Goal: Information Seeking & Learning: Learn about a topic

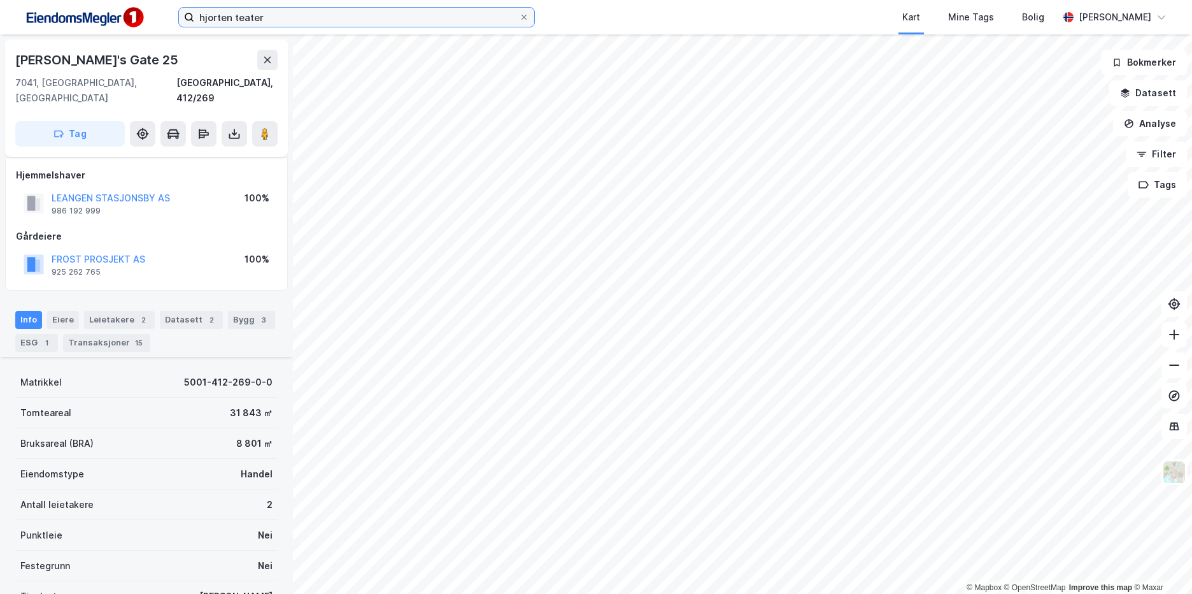
scroll to position [182, 0]
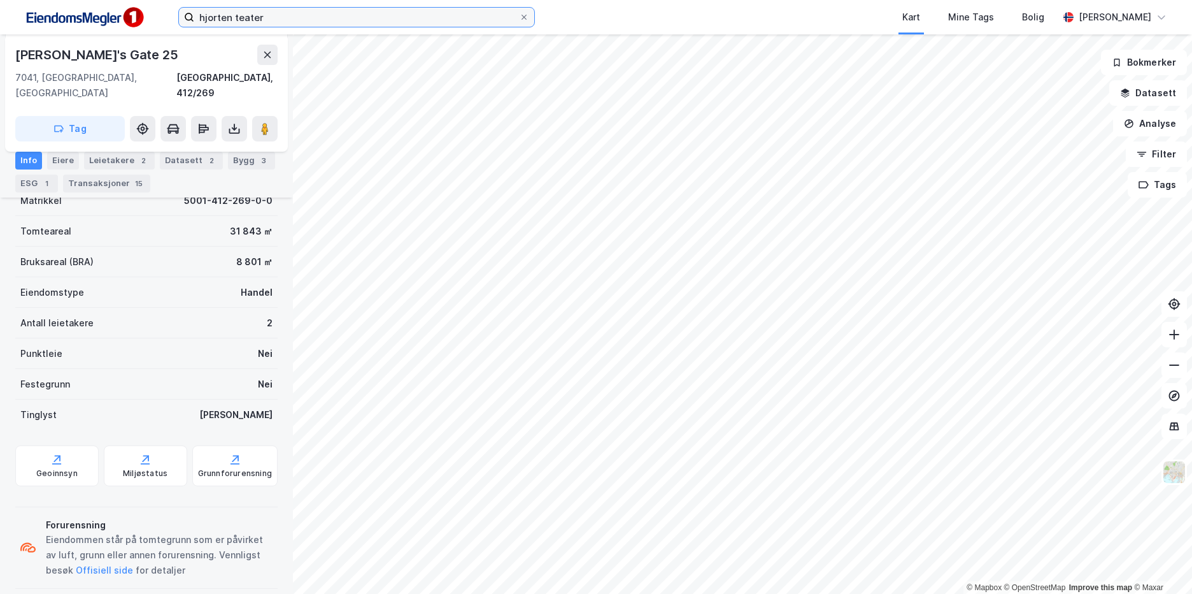
click at [341, 15] on input "hjorten teater" at bounding box center [356, 17] width 325 height 19
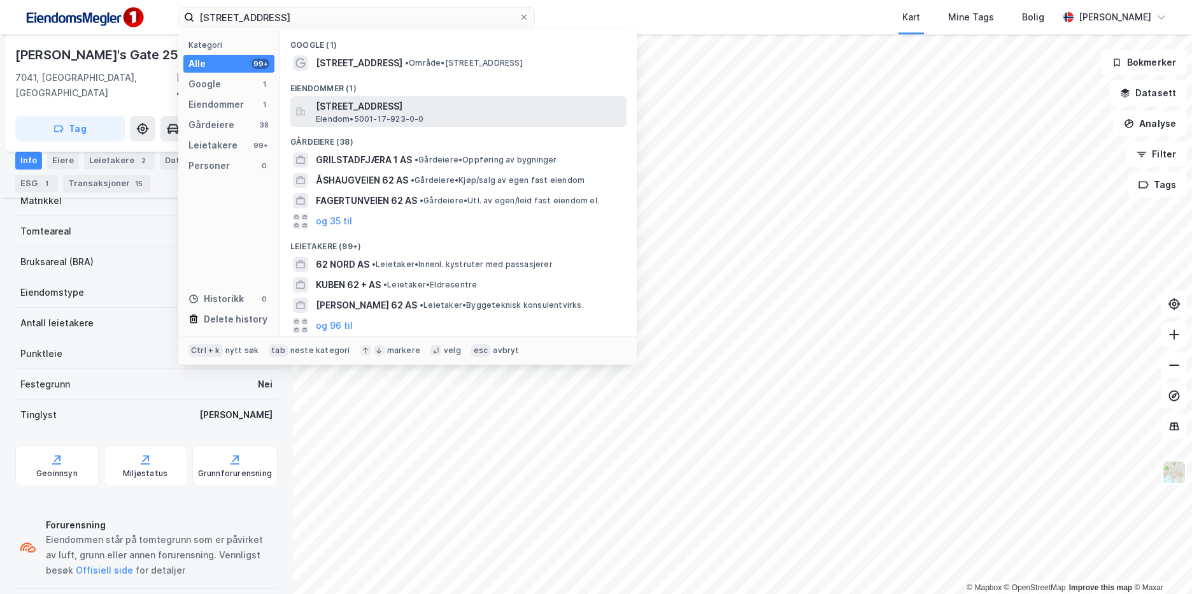
click at [436, 104] on span "[STREET_ADDRESS]" at bounding box center [469, 106] width 306 height 15
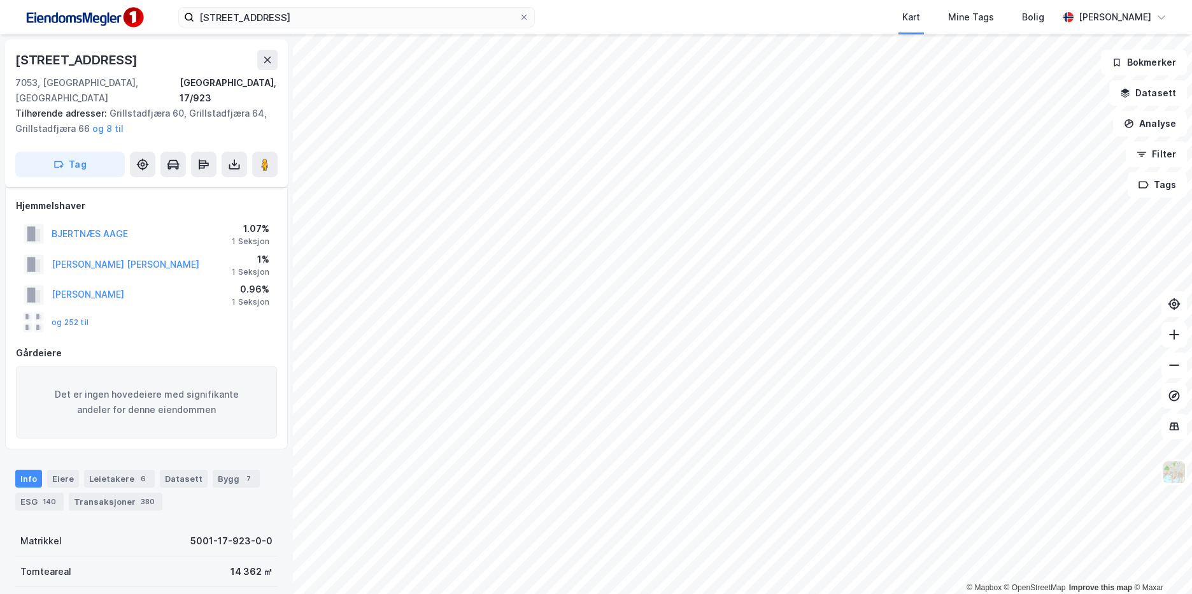
scroll to position [182, 0]
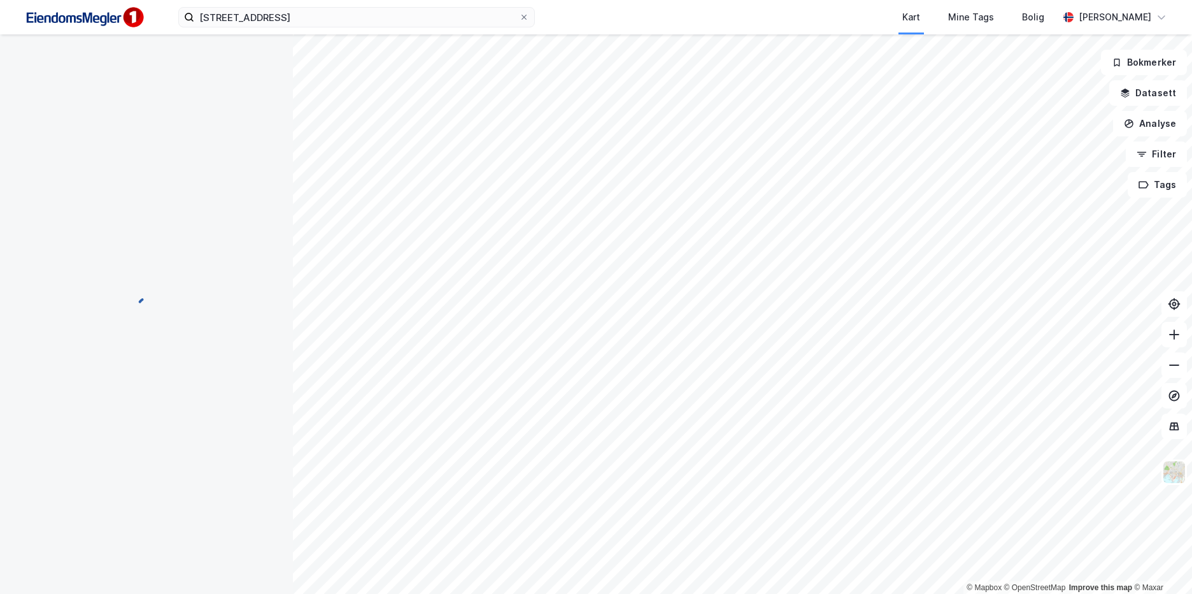
scroll to position [42, 0]
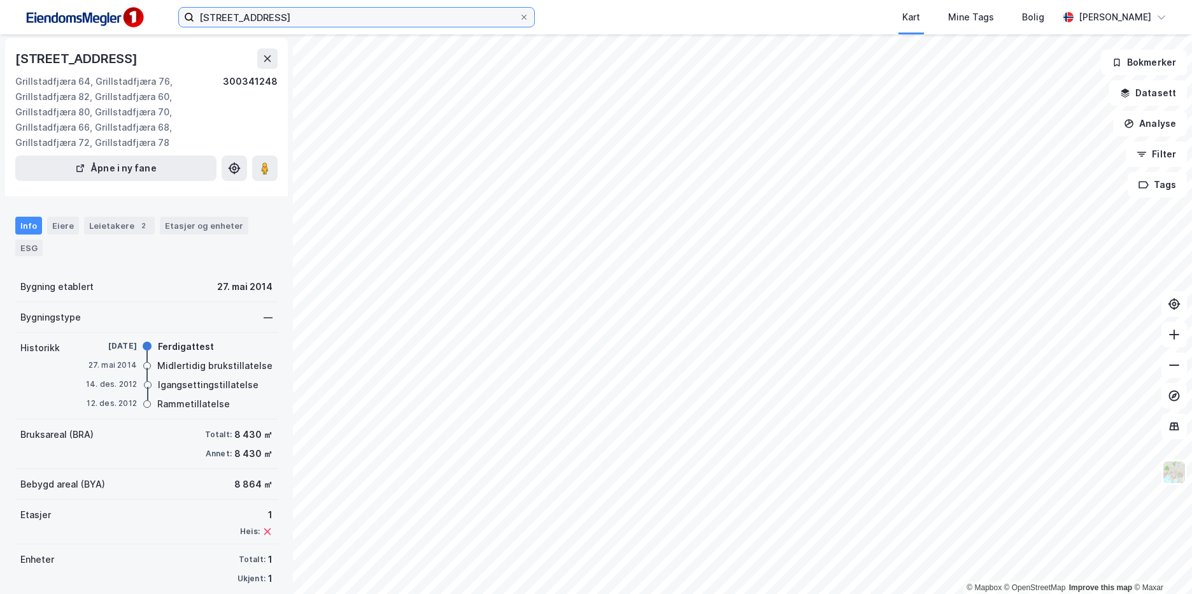
click at [283, 26] on input "[STREET_ADDRESS]" at bounding box center [356, 17] width 325 height 19
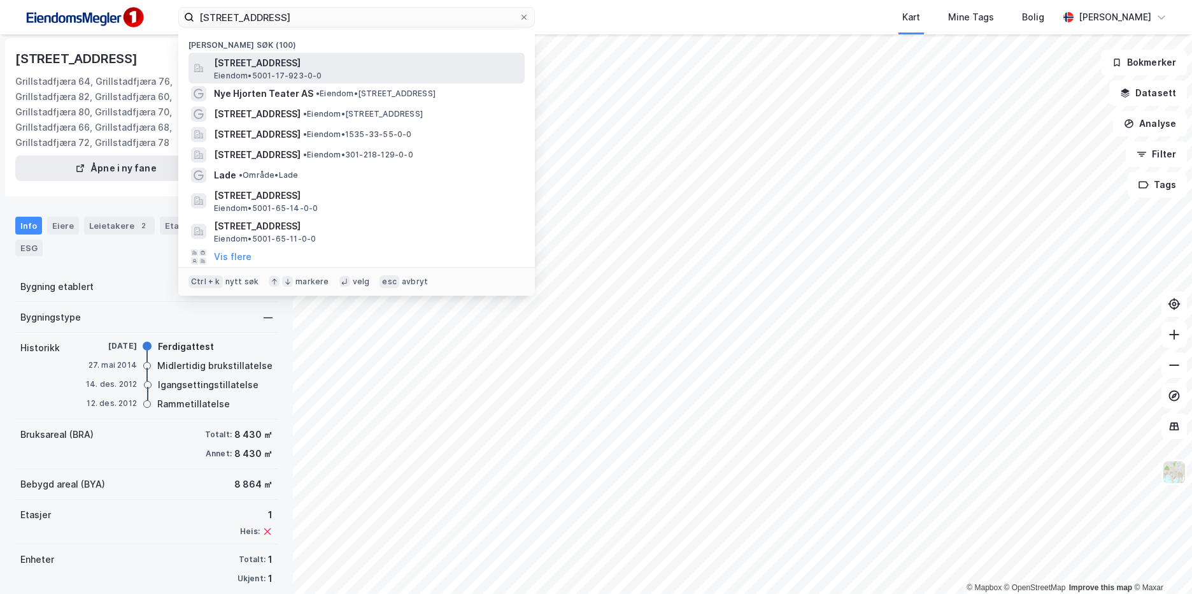
click at [299, 57] on span "[STREET_ADDRESS]" at bounding box center [367, 62] width 306 height 15
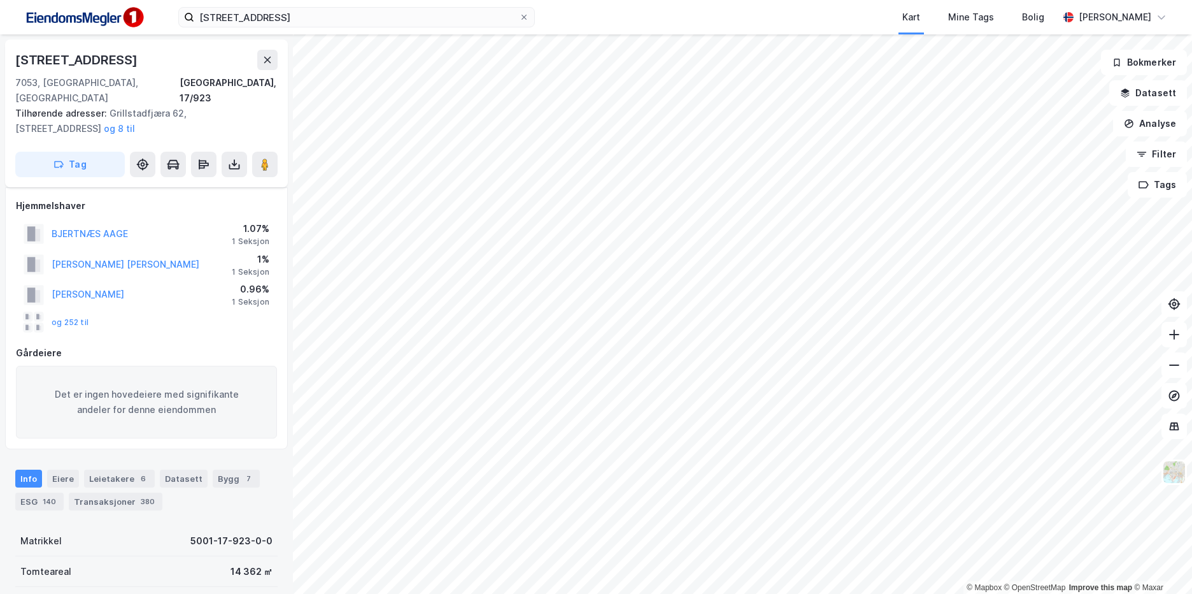
scroll to position [42, 0]
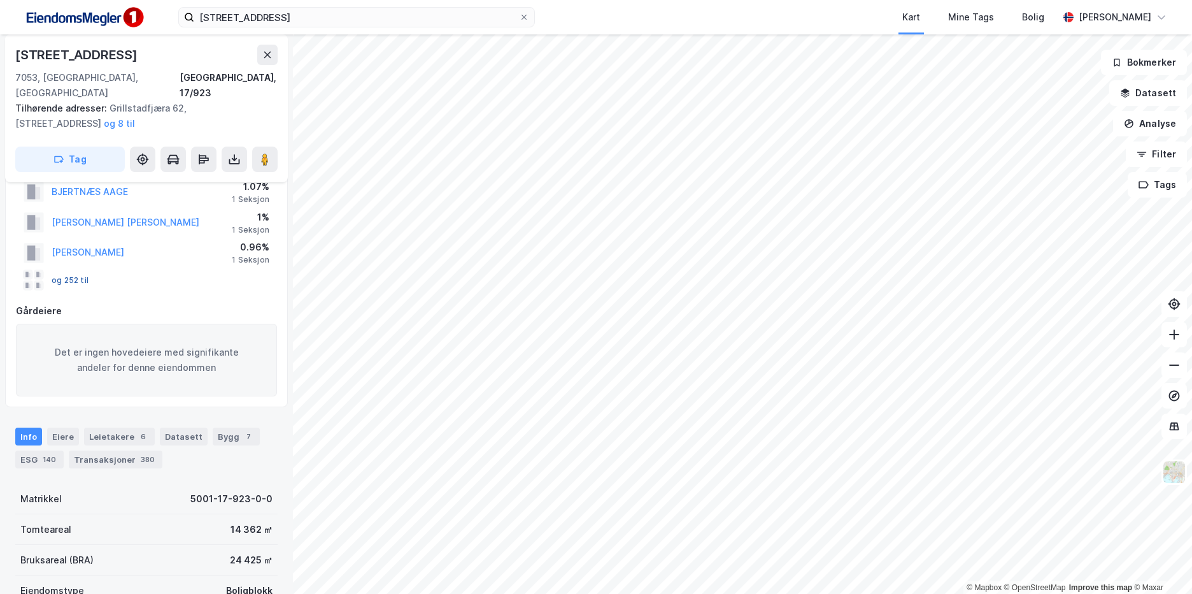
click at [0, 0] on button "og 252 til" at bounding box center [0, 0] width 0 height 0
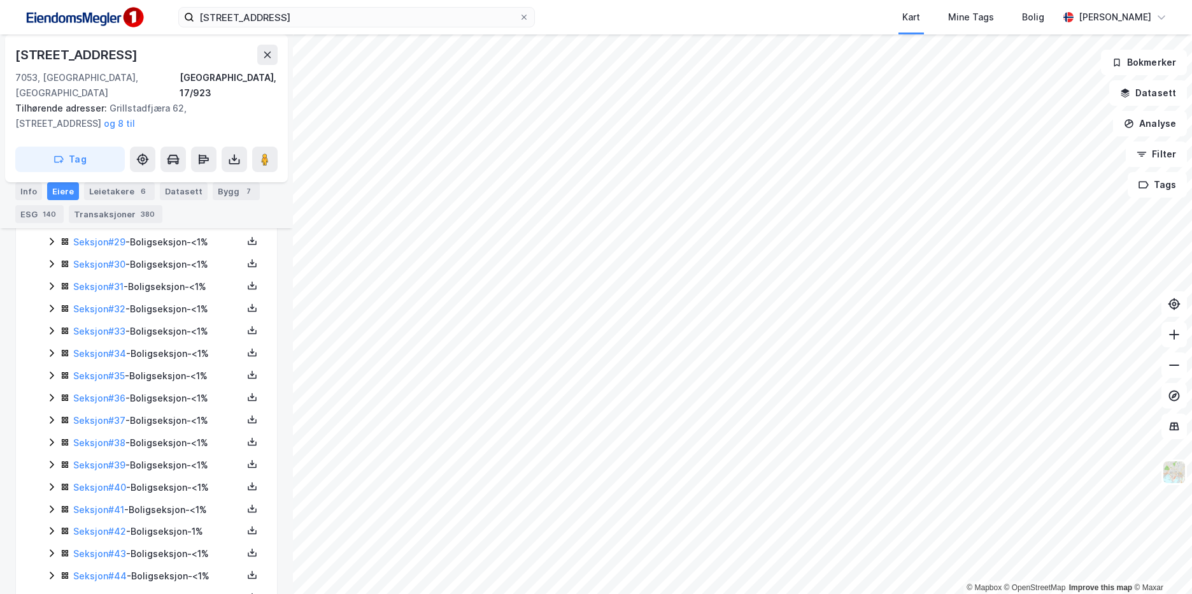
scroll to position [1297, 0]
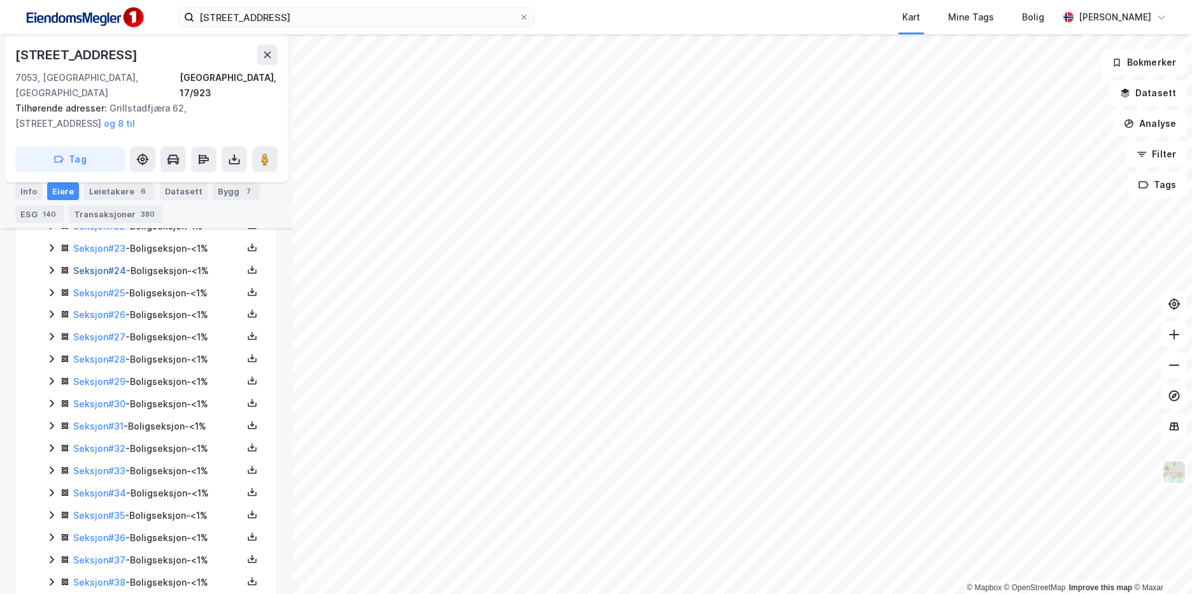
click at [110, 265] on link "Seksjon # 24" at bounding box center [99, 270] width 53 height 11
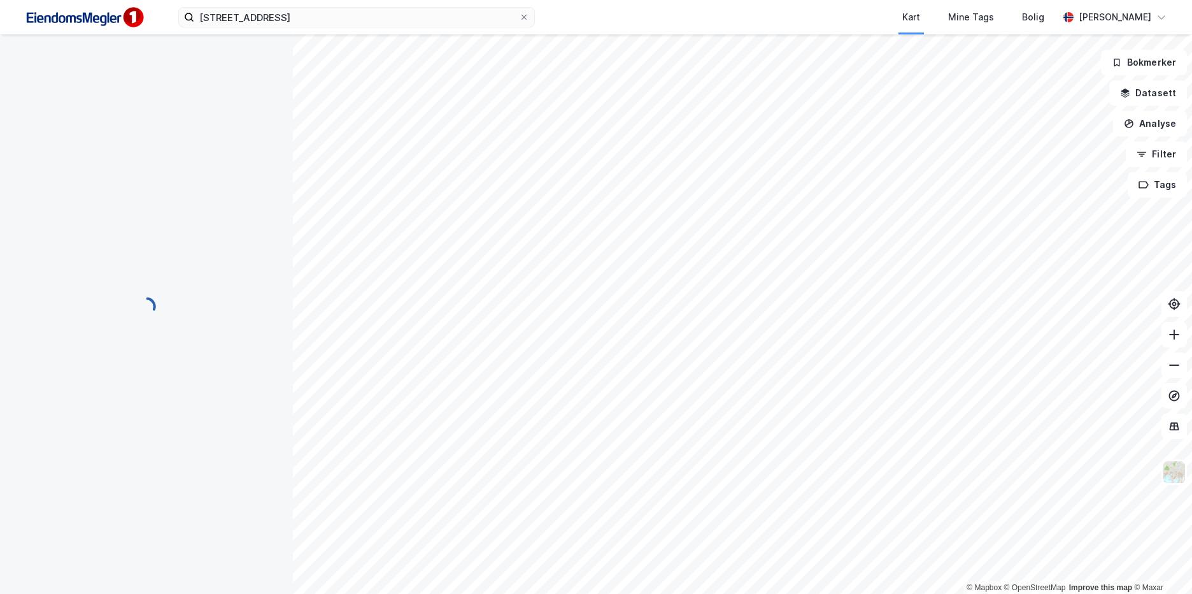
scroll to position [220, 0]
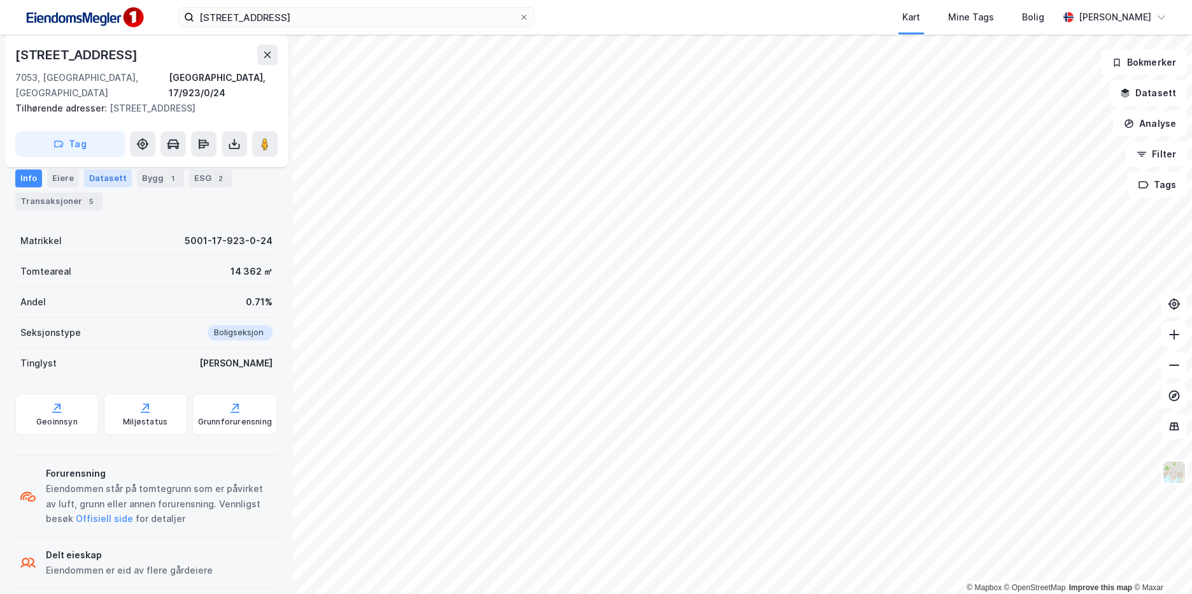
click at [117, 177] on div "Datasett" at bounding box center [108, 178] width 48 height 18
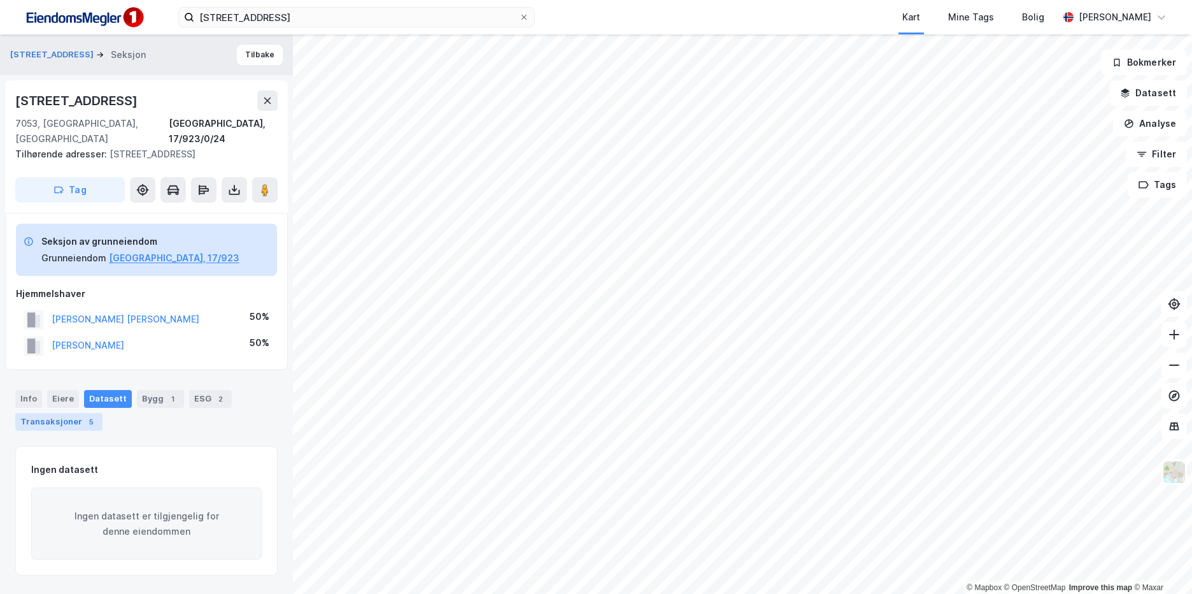
click at [74, 415] on div "Transaksjoner 5" at bounding box center [58, 422] width 87 height 18
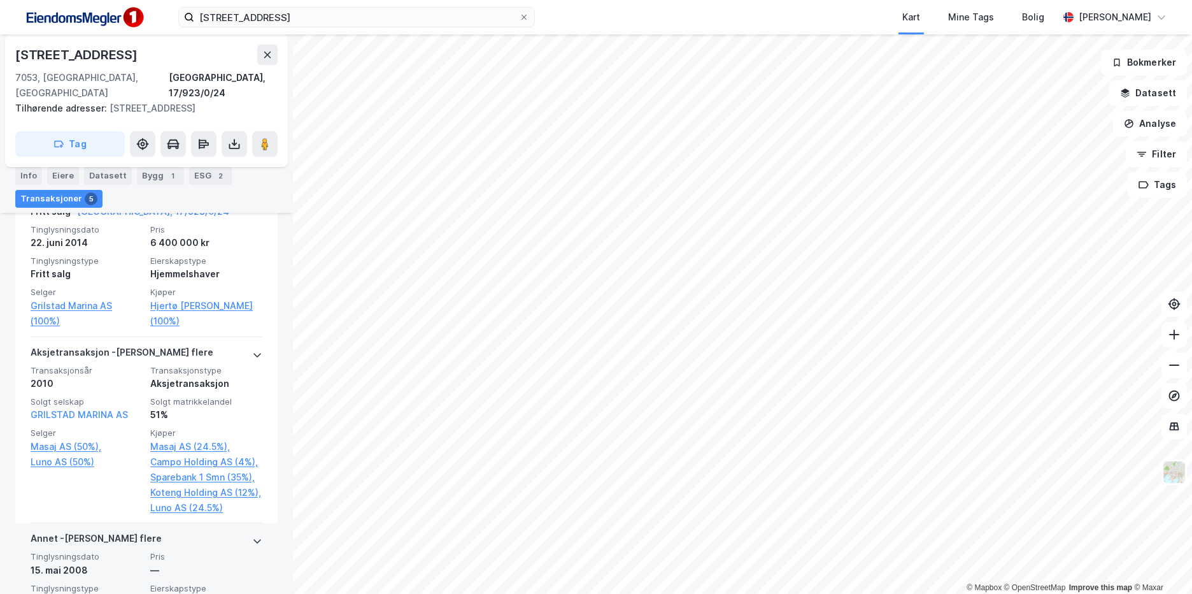
scroll to position [679, 0]
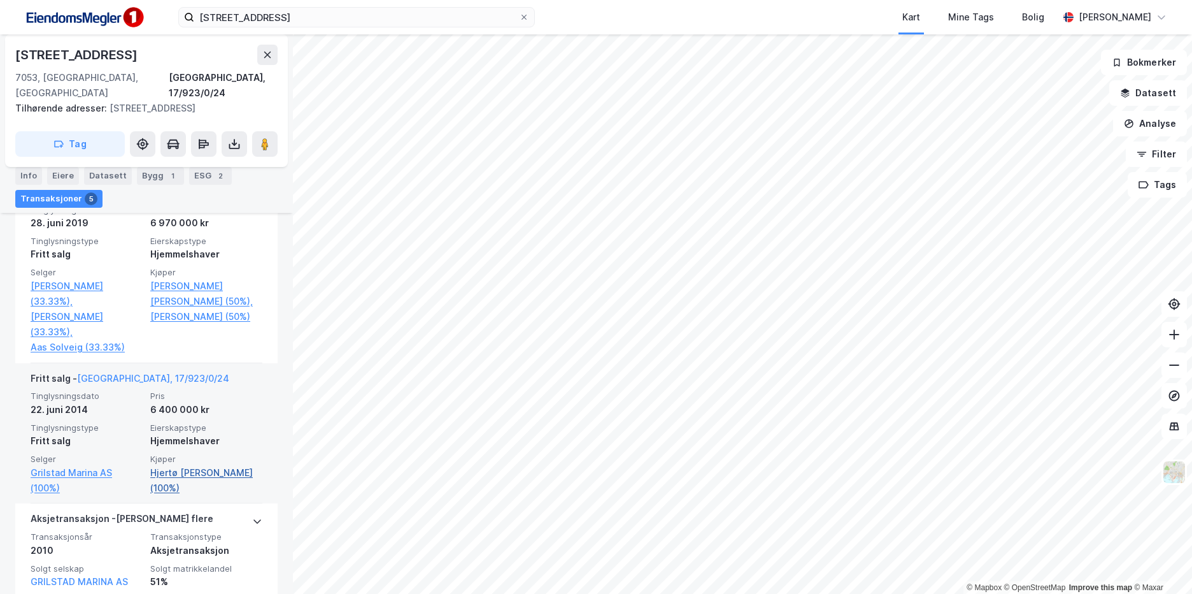
click at [208, 465] on link "Hjertø [PERSON_NAME] (100%)" at bounding box center [206, 480] width 112 height 31
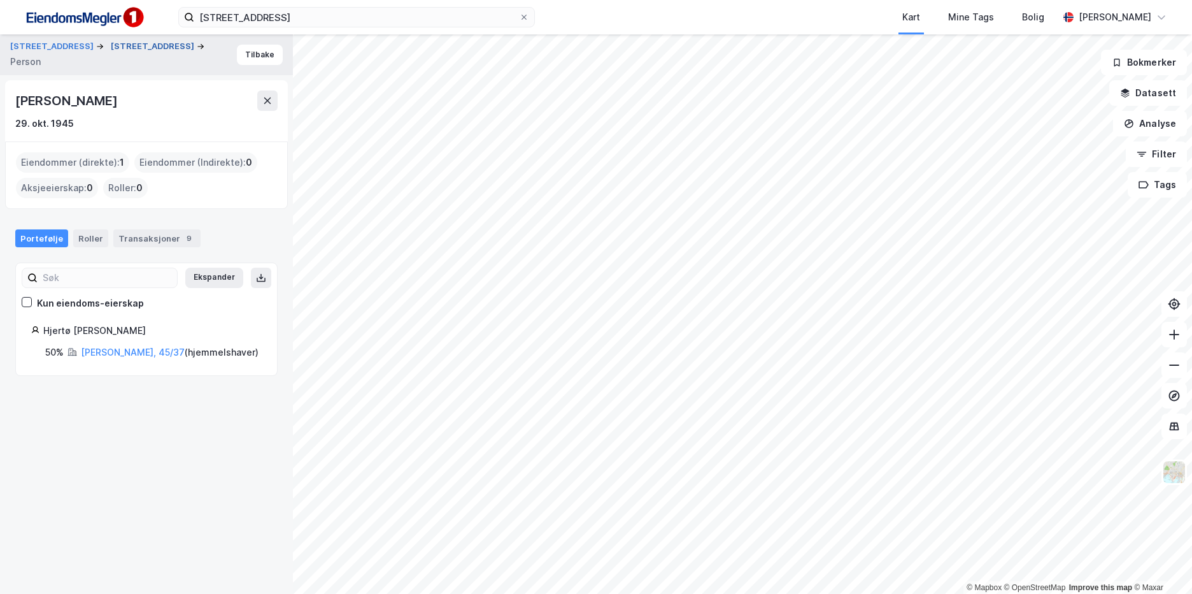
click at [143, 50] on button "[STREET_ADDRESS]" at bounding box center [154, 46] width 86 height 13
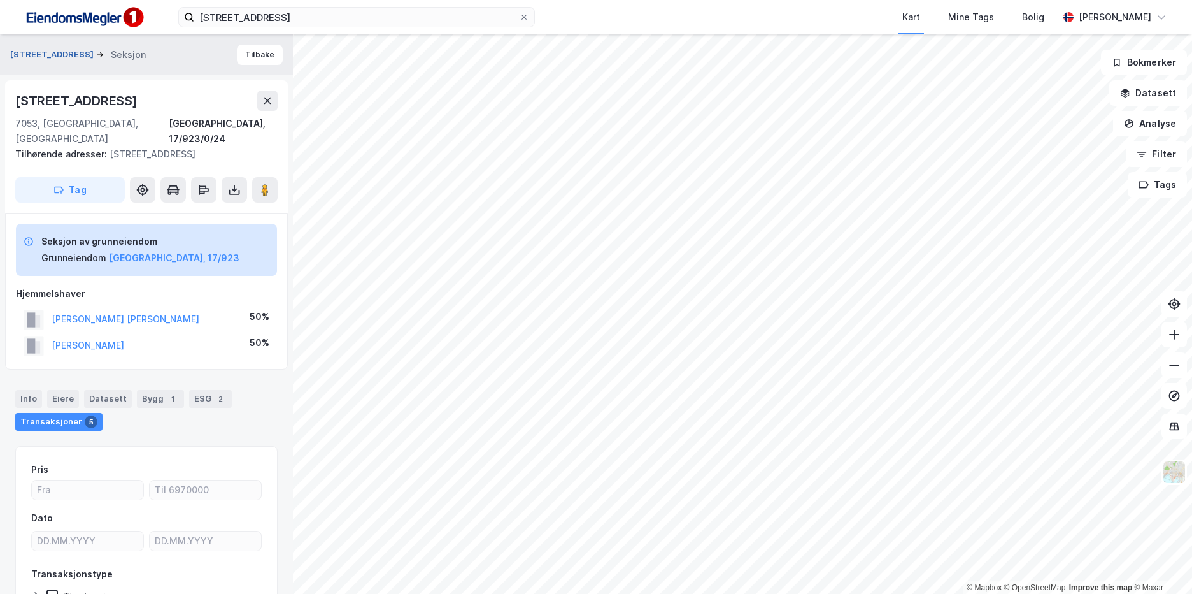
click at [69, 55] on button "[STREET_ADDRESS]" at bounding box center [53, 54] width 86 height 13
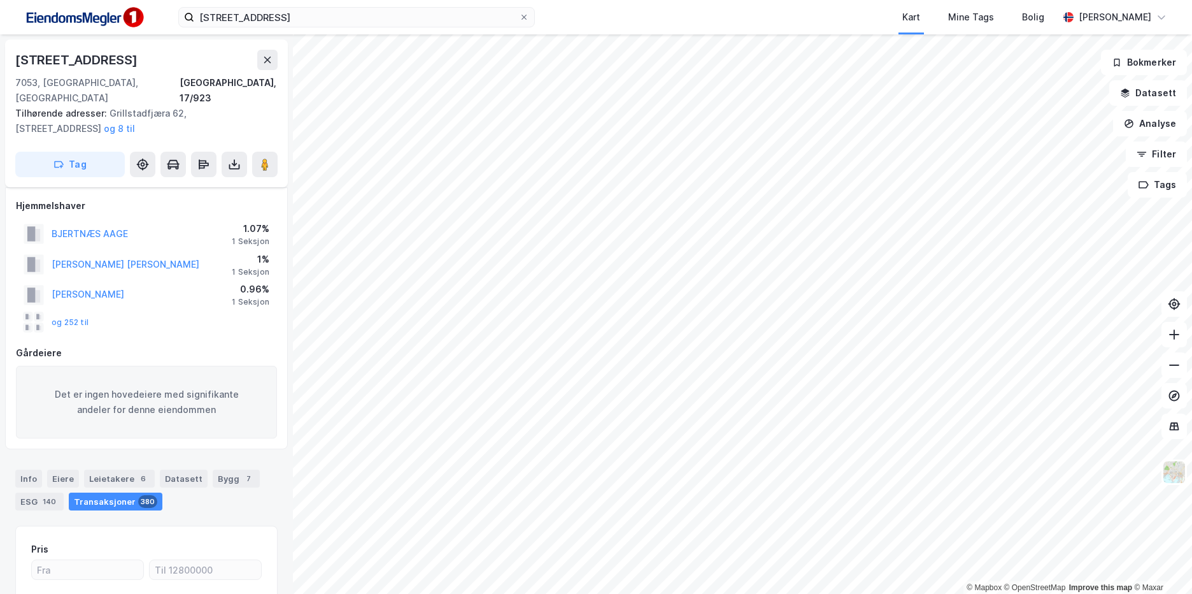
scroll to position [12, 0]
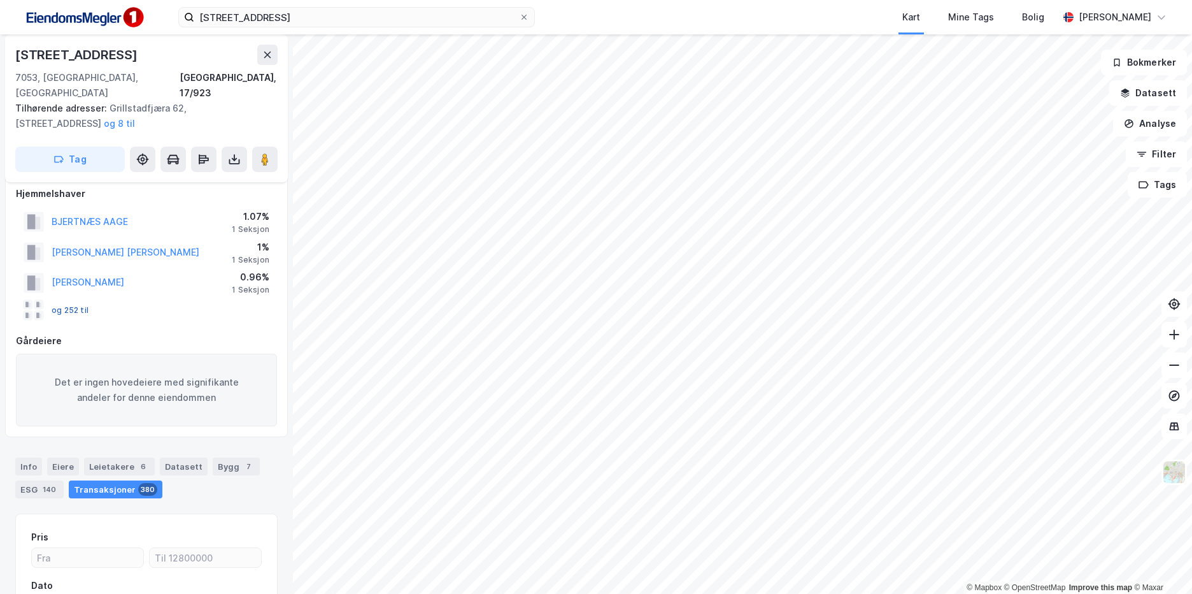
click at [0, 0] on button "og 252 til" at bounding box center [0, 0] width 0 height 0
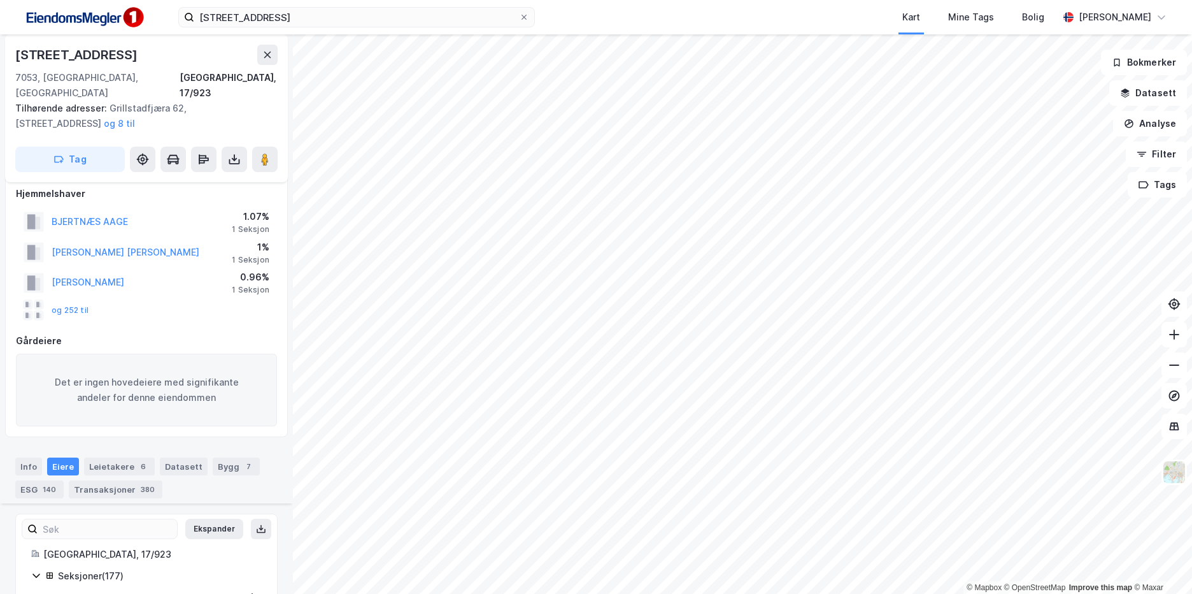
scroll to position [278, 0]
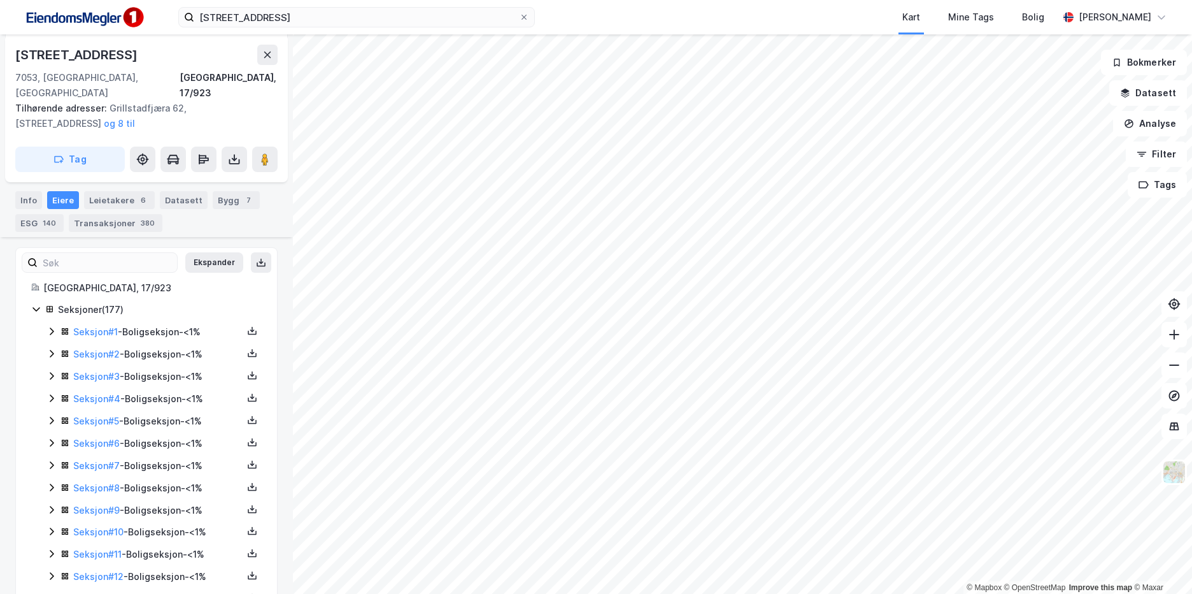
click at [35, 307] on icon at bounding box center [35, 309] width 7 height 4
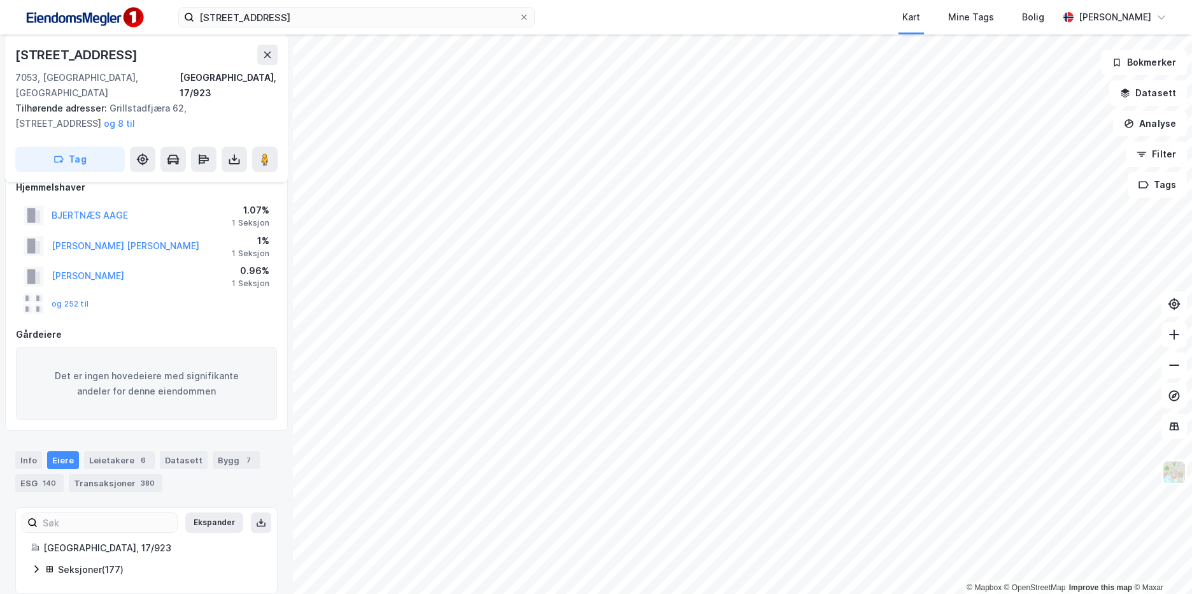
scroll to position [0, 0]
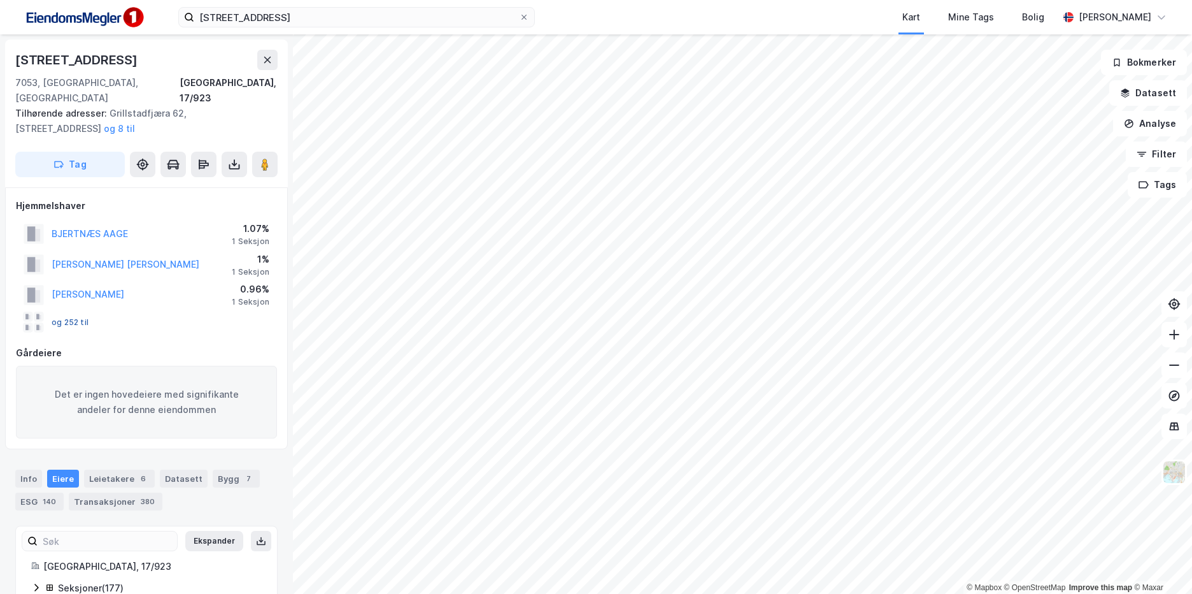
click at [0, 0] on button "og 252 til" at bounding box center [0, 0] width 0 height 0
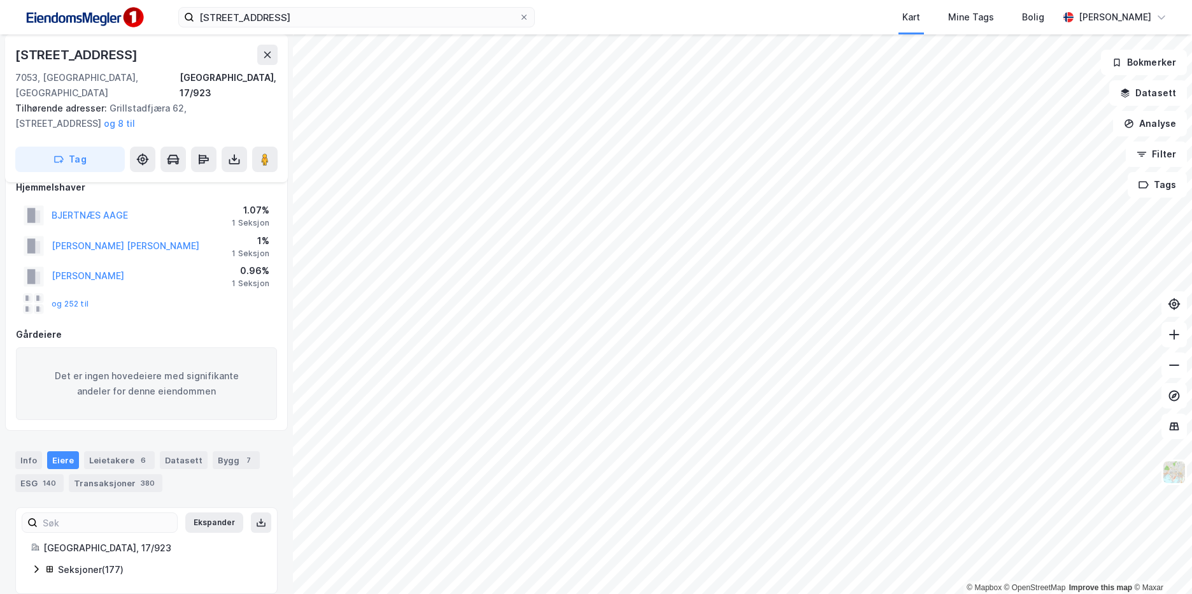
click at [70, 294] on div "og 252 til" at bounding box center [56, 304] width 65 height 20
click at [0, 0] on button "og 252 til" at bounding box center [0, 0] width 0 height 0
click at [80, 562] on div "Seksjoner ( 177 )" at bounding box center [160, 569] width 204 height 15
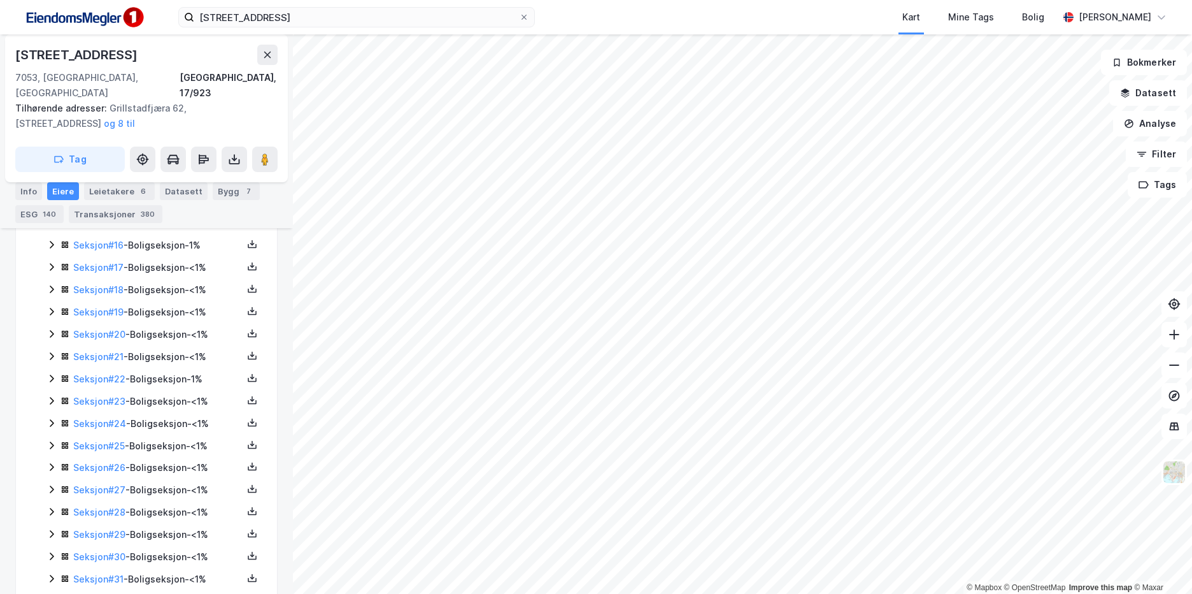
scroll to position [719, 0]
click at [48, 397] on icon at bounding box center [51, 402] width 10 height 10
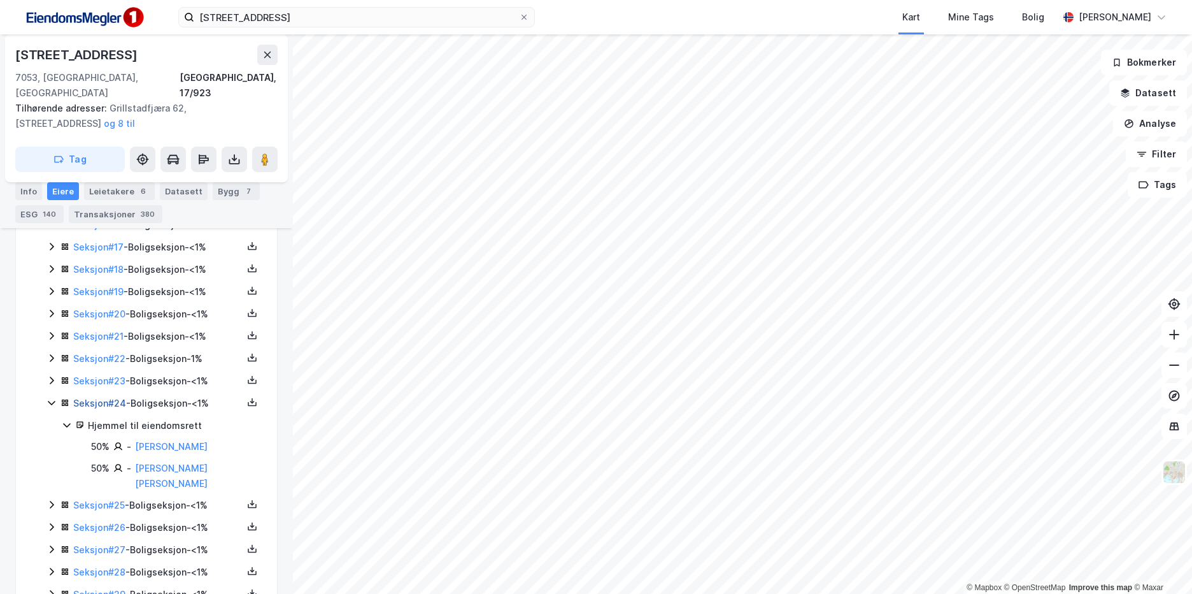
click at [124, 397] on link "Seksjon # 24" at bounding box center [99, 402] width 53 height 11
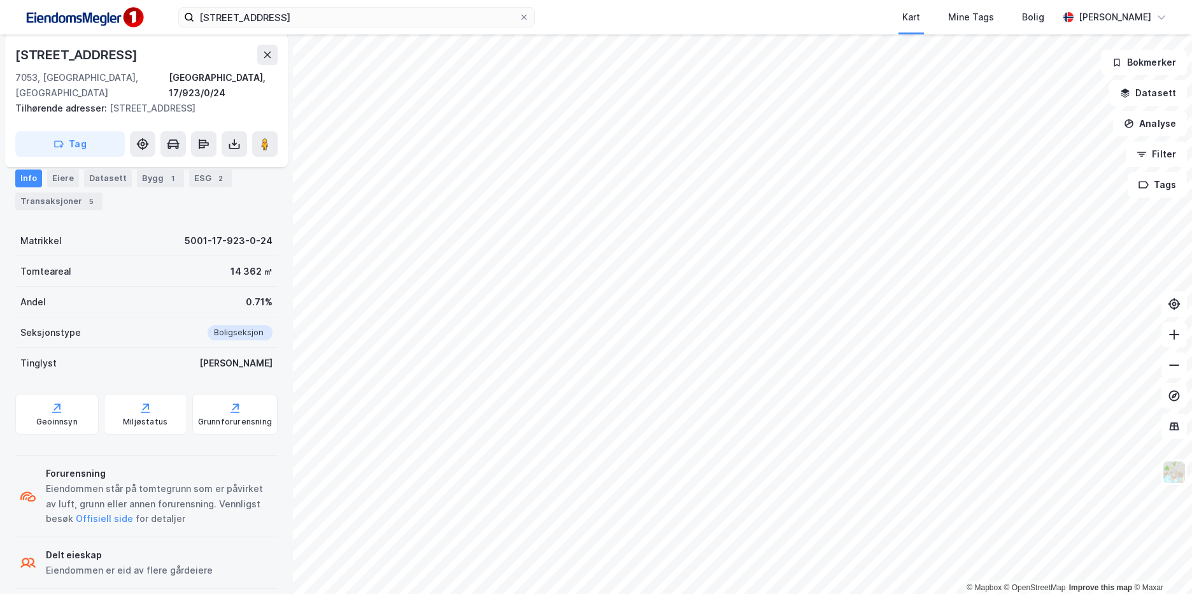
scroll to position [29, 0]
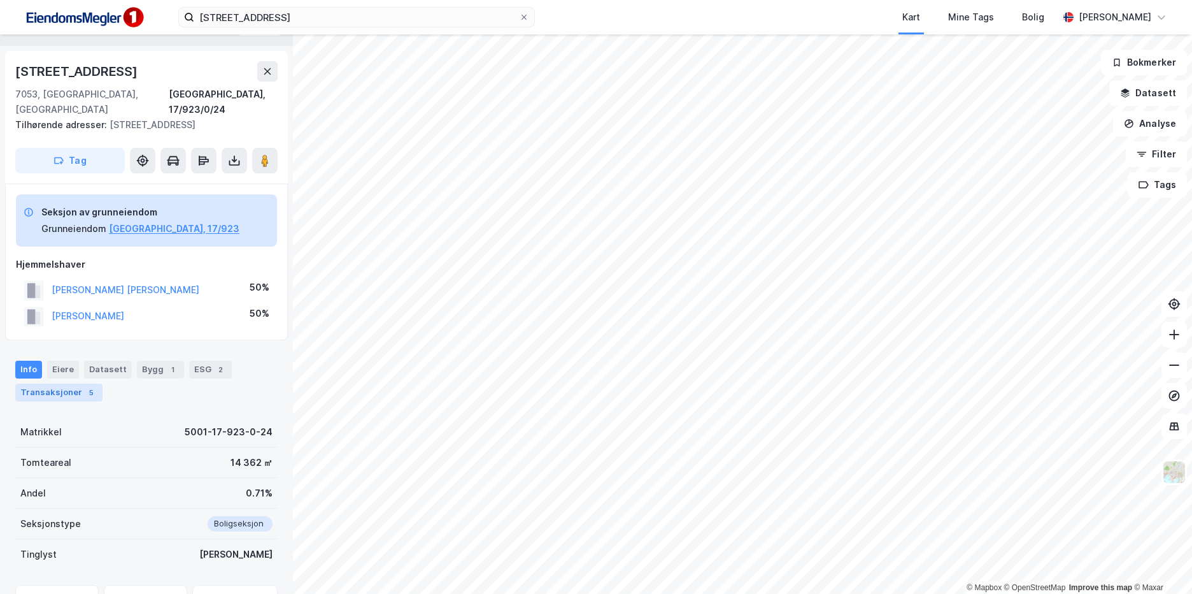
click at [61, 383] on div "Transaksjoner 5" at bounding box center [58, 392] width 87 height 18
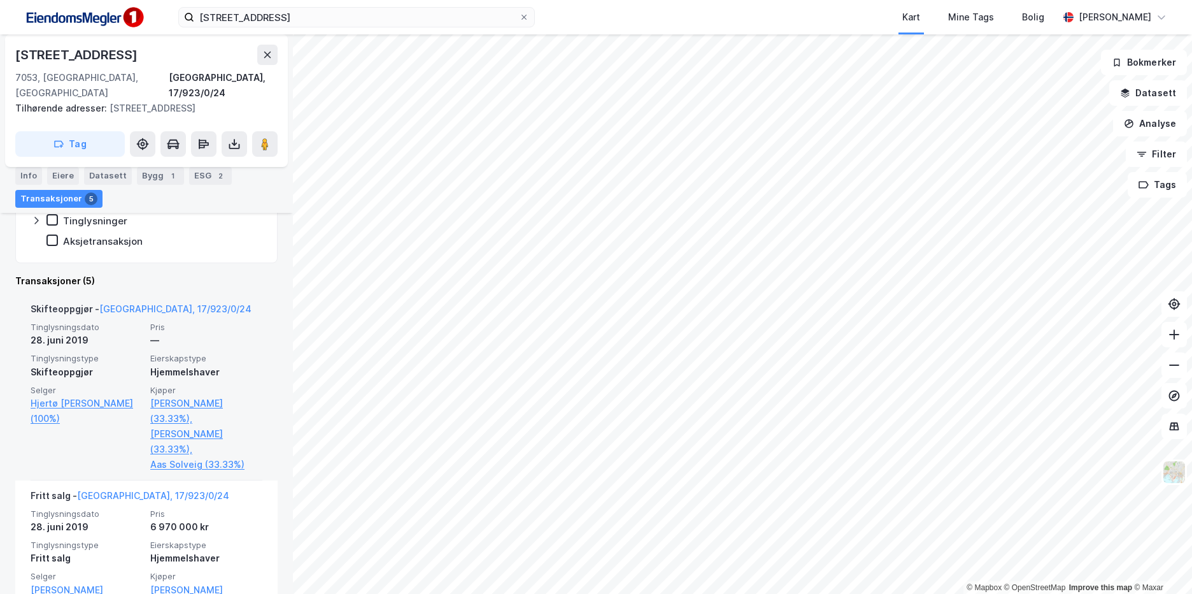
scroll to position [394, 0]
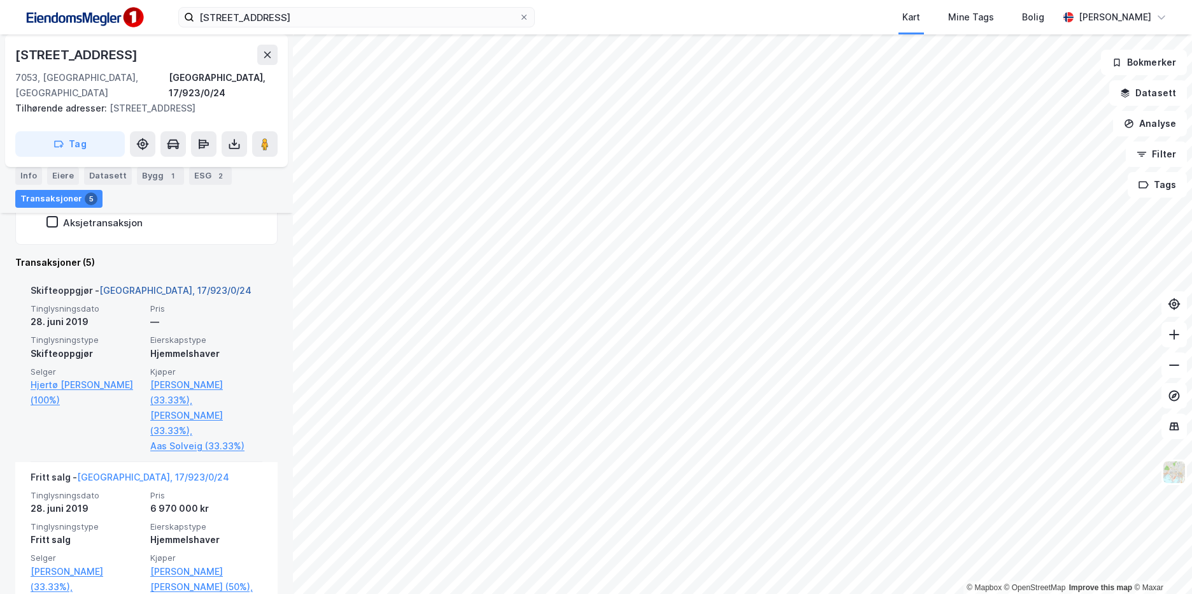
click at [171, 285] on link "[GEOGRAPHIC_DATA], 17/923/0/24" at bounding box center [175, 290] width 152 height 11
click at [176, 285] on link "[GEOGRAPHIC_DATA], 17/923/0/24" at bounding box center [175, 290] width 152 height 11
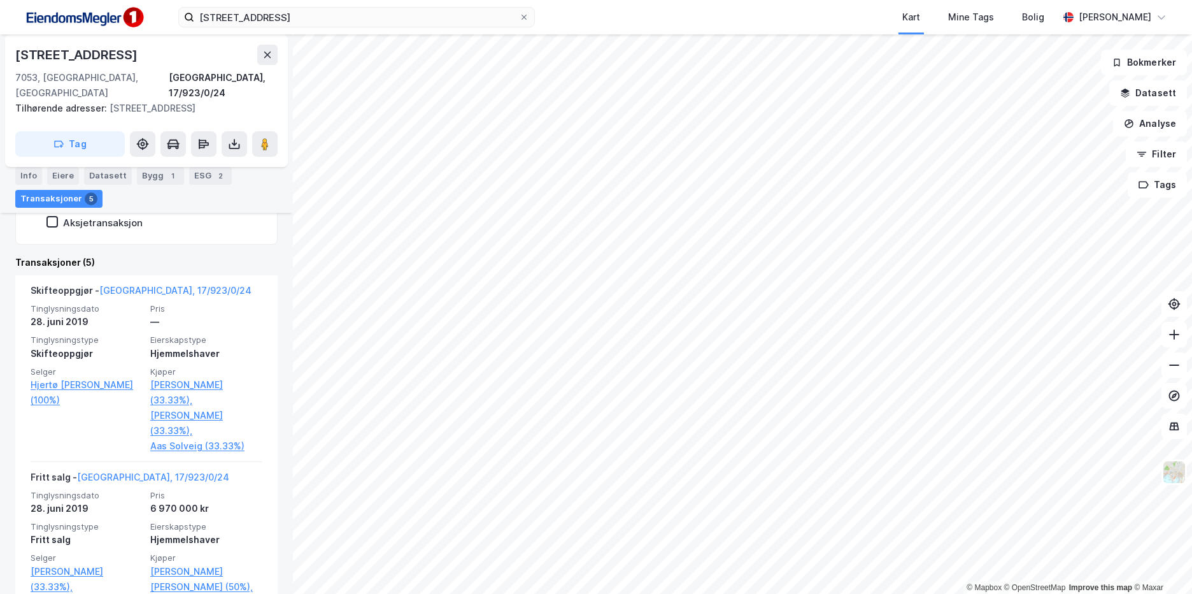
click at [201, 56] on div "[STREET_ADDRESS]" at bounding box center [146, 55] width 262 height 20
click at [268, 61] on button at bounding box center [267, 55] width 20 height 20
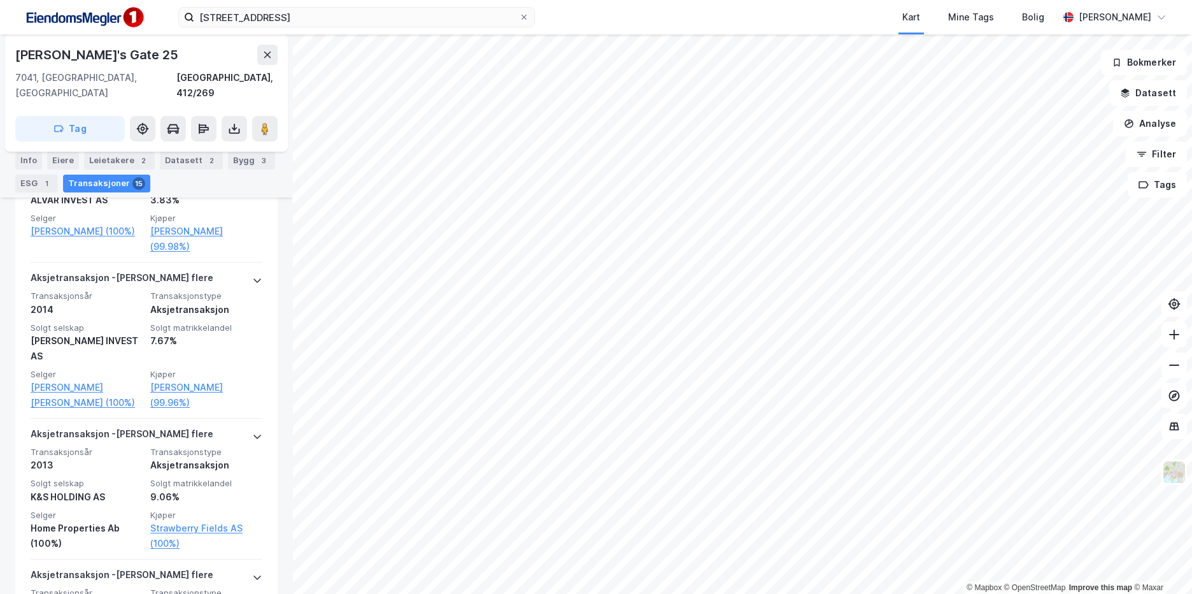
scroll to position [1529, 0]
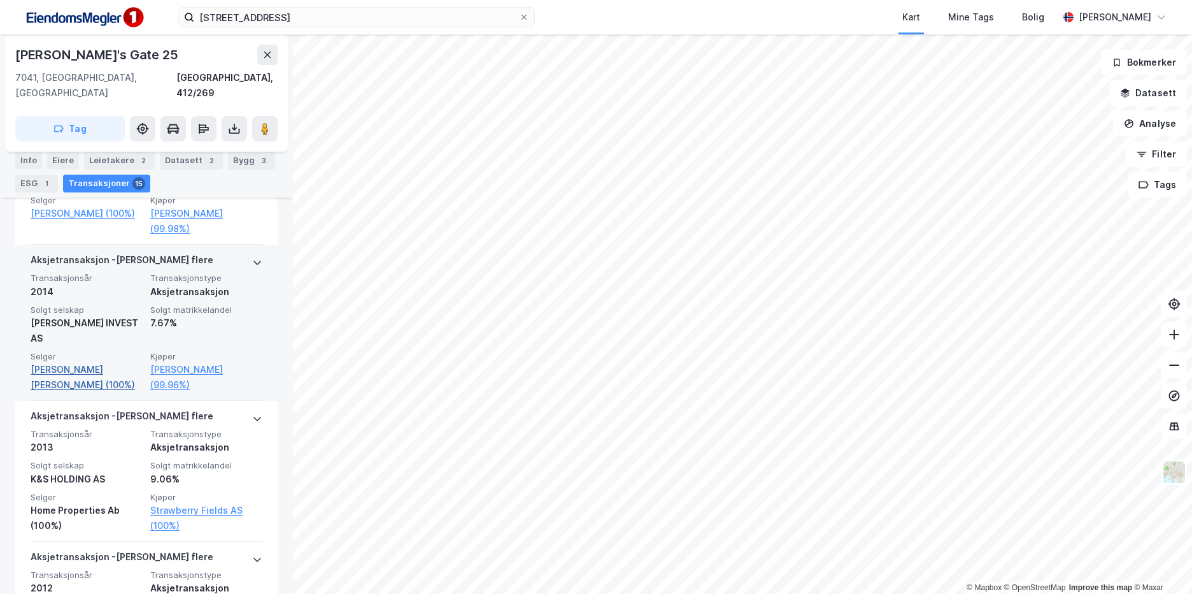
click at [96, 362] on link "[PERSON_NAME] [PERSON_NAME] (100%)" at bounding box center [87, 377] width 112 height 31
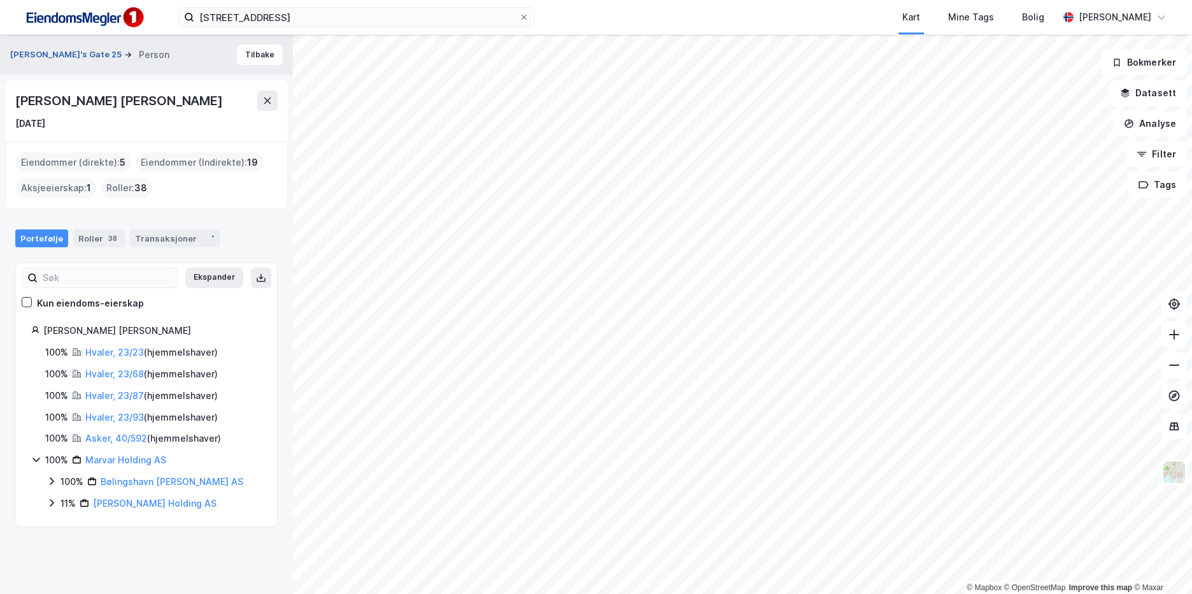
click at [69, 57] on button "[PERSON_NAME]'s Gate 25" at bounding box center [67, 54] width 114 height 13
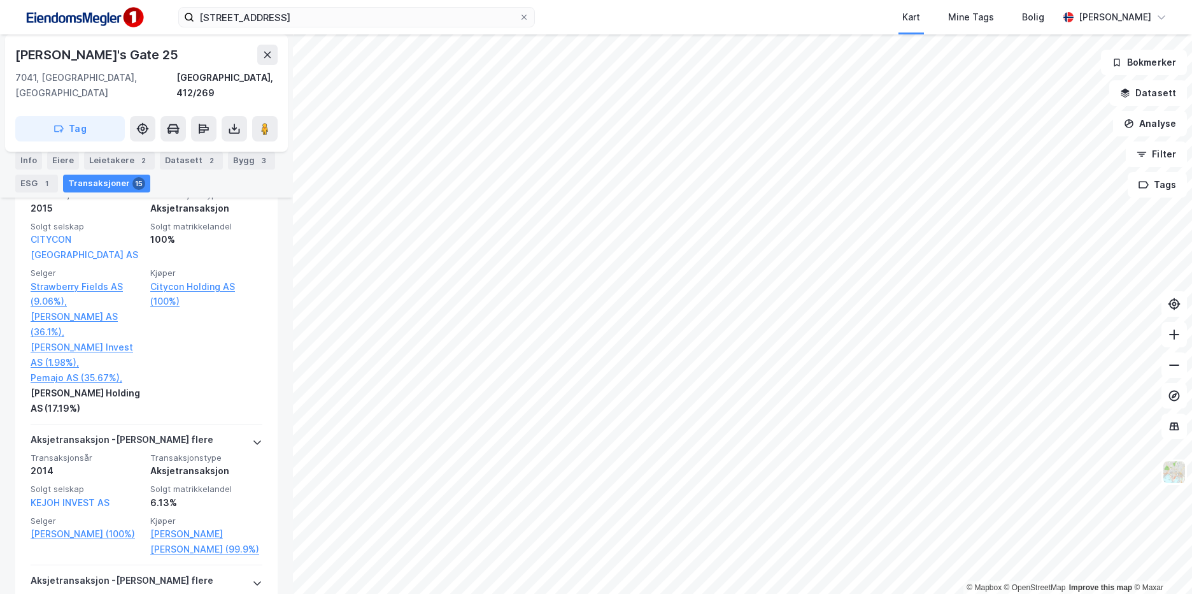
scroll to position [1274, 0]
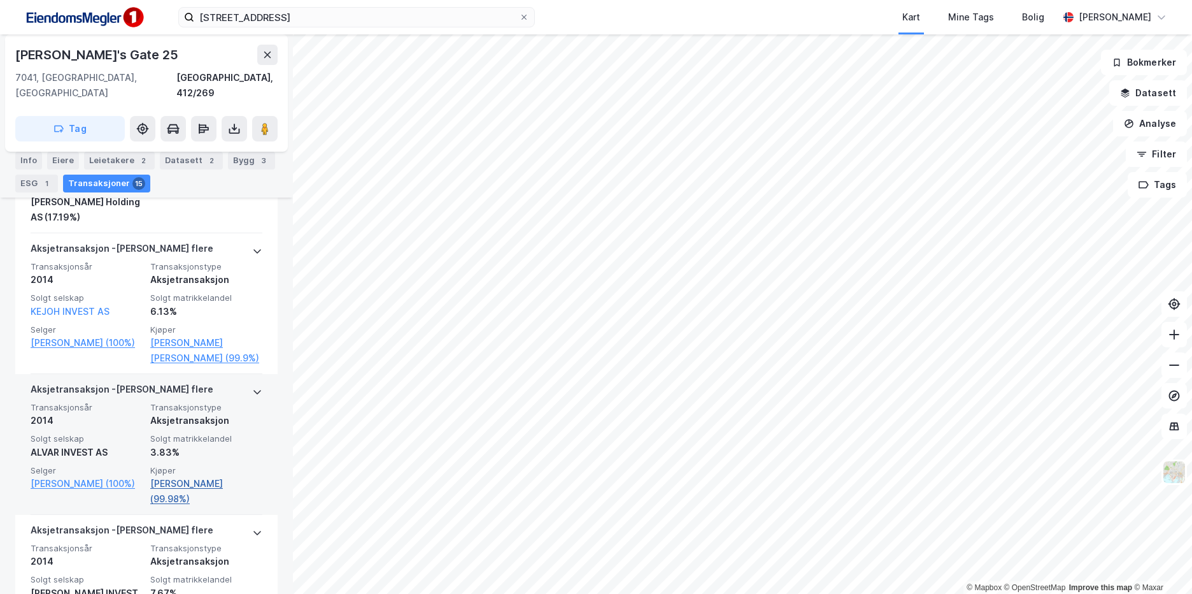
click at [186, 476] on link "[PERSON_NAME] (99.98%)" at bounding box center [206, 491] width 112 height 31
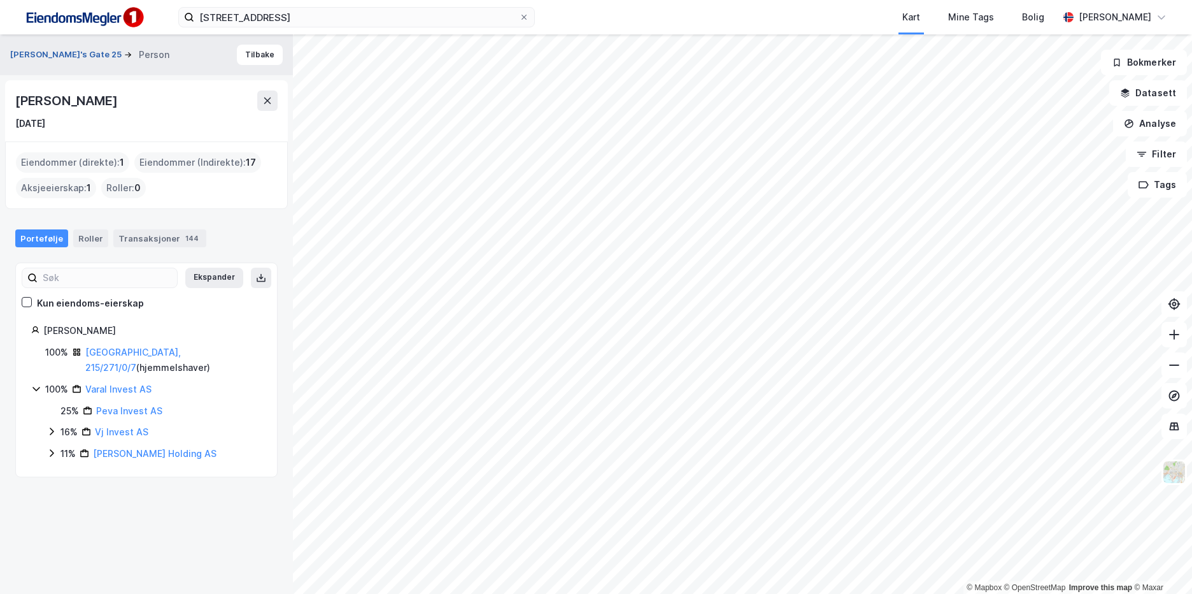
click at [73, 53] on button "[PERSON_NAME]'s Gate 25" at bounding box center [67, 54] width 114 height 13
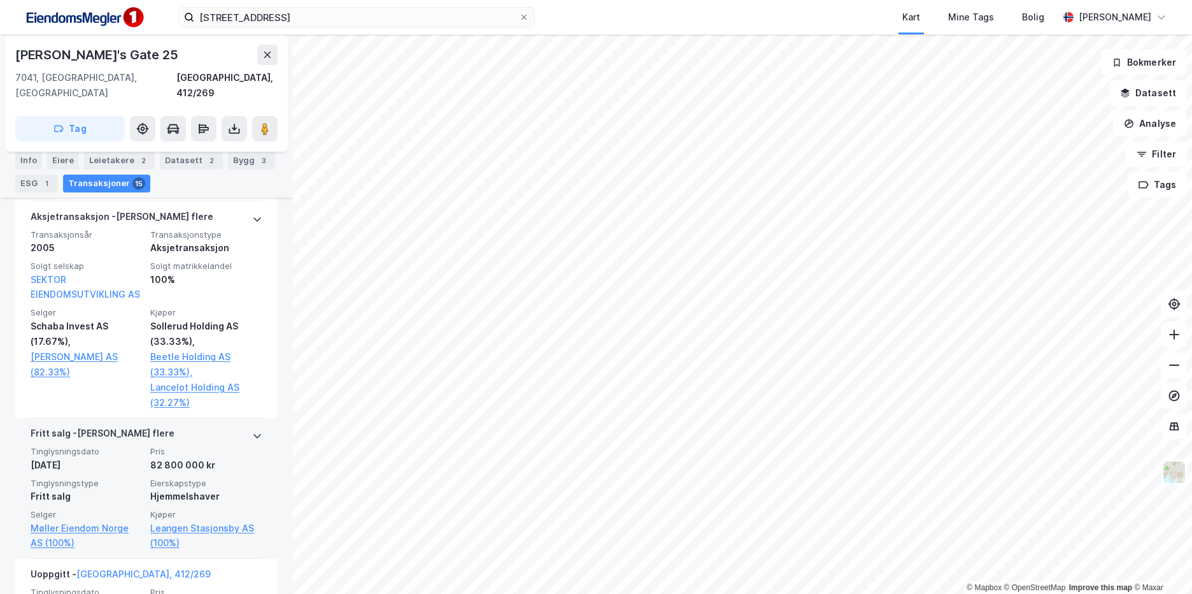
scroll to position [2474, 0]
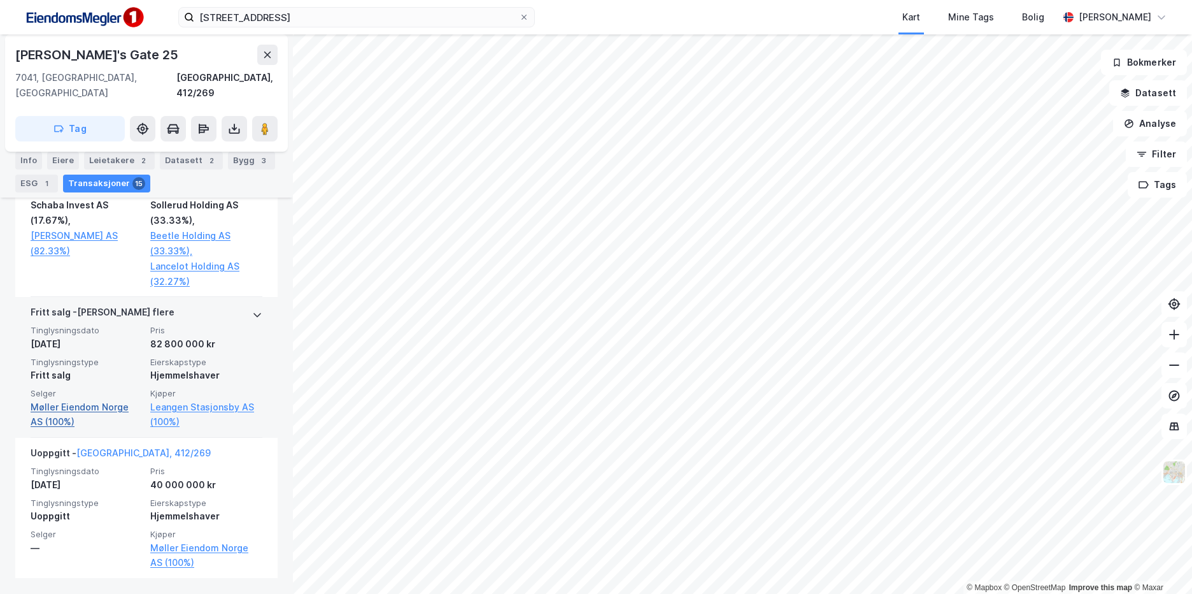
click at [109, 406] on link "Møller Eiendom Norge AS (100%)" at bounding box center [87, 414] width 112 height 31
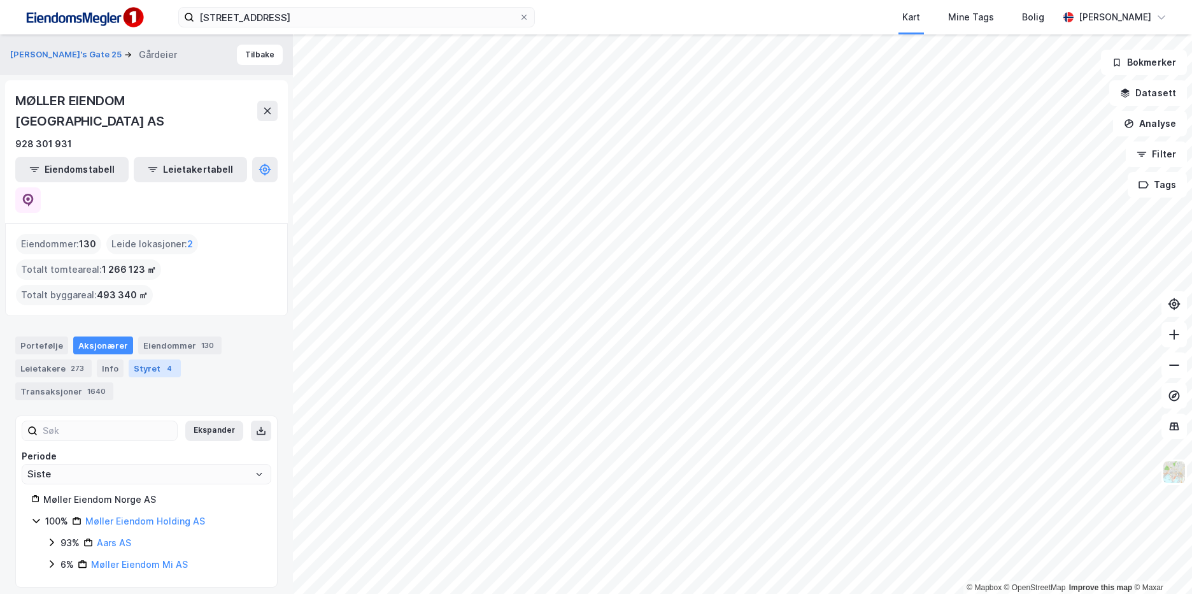
click at [142, 359] on div "Styret 4" at bounding box center [155, 368] width 52 height 18
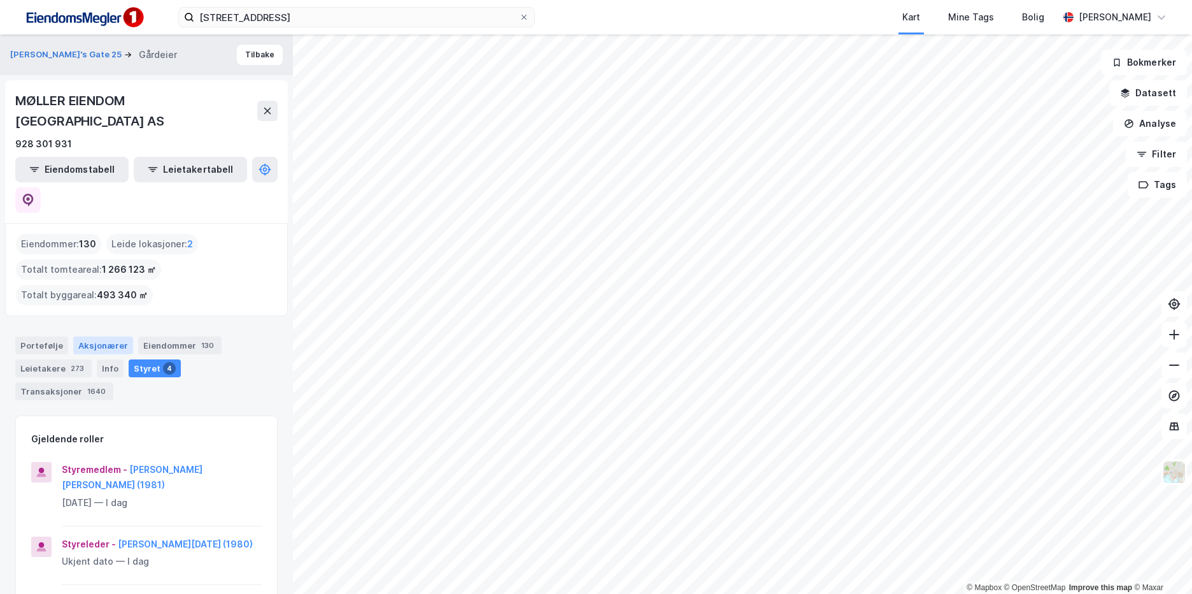
click at [109, 336] on div "Aksjonærer" at bounding box center [103, 345] width 60 height 18
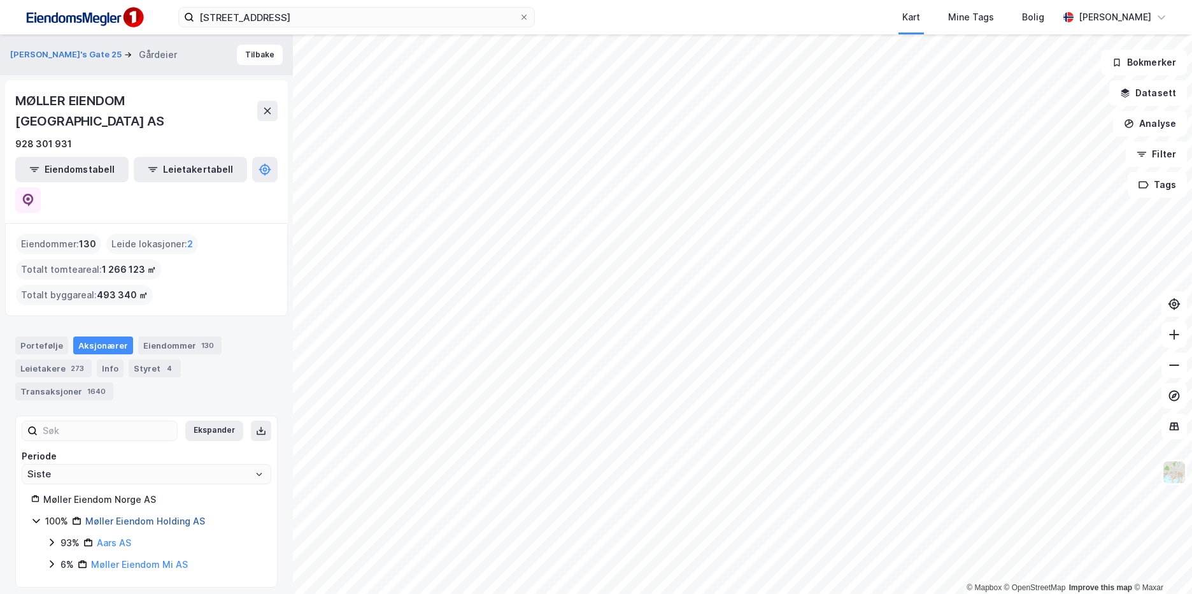
click at [180, 515] on link "Møller Eiendom Holding AS" at bounding box center [145, 520] width 120 height 11
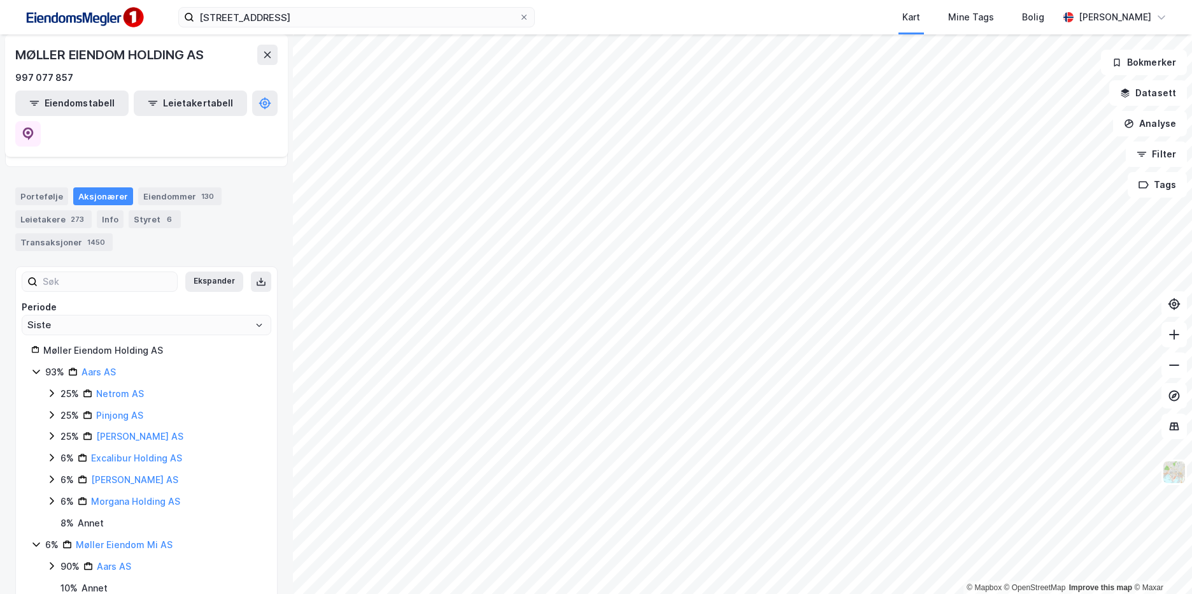
scroll to position [131, 0]
click at [102, 364] on link "Aars AS" at bounding box center [99, 369] width 34 height 11
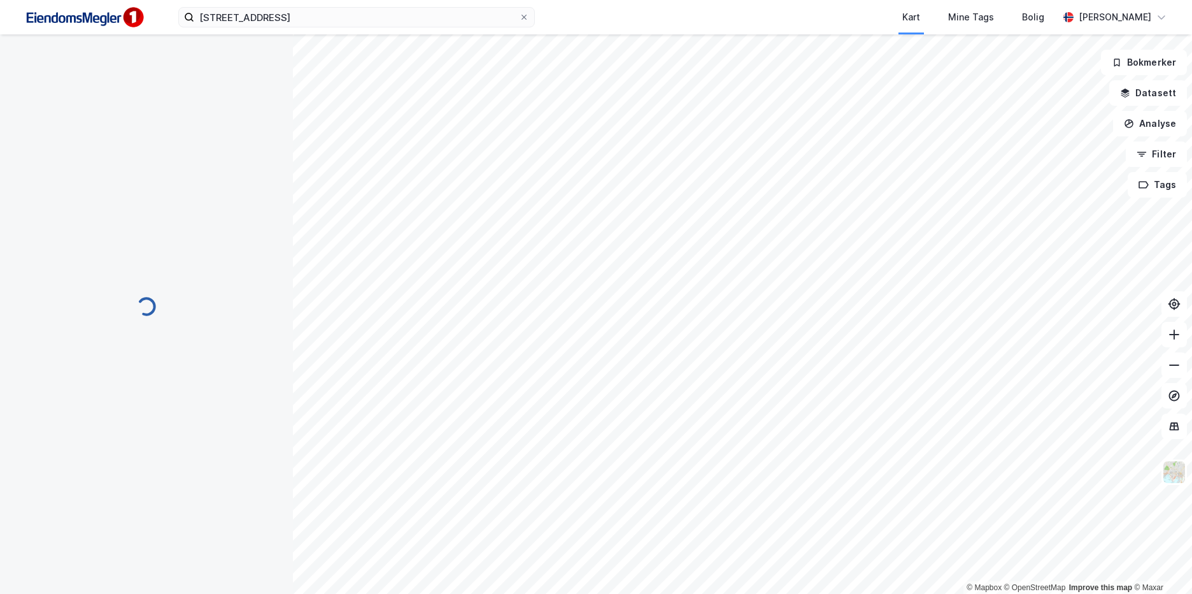
scroll to position [0, 0]
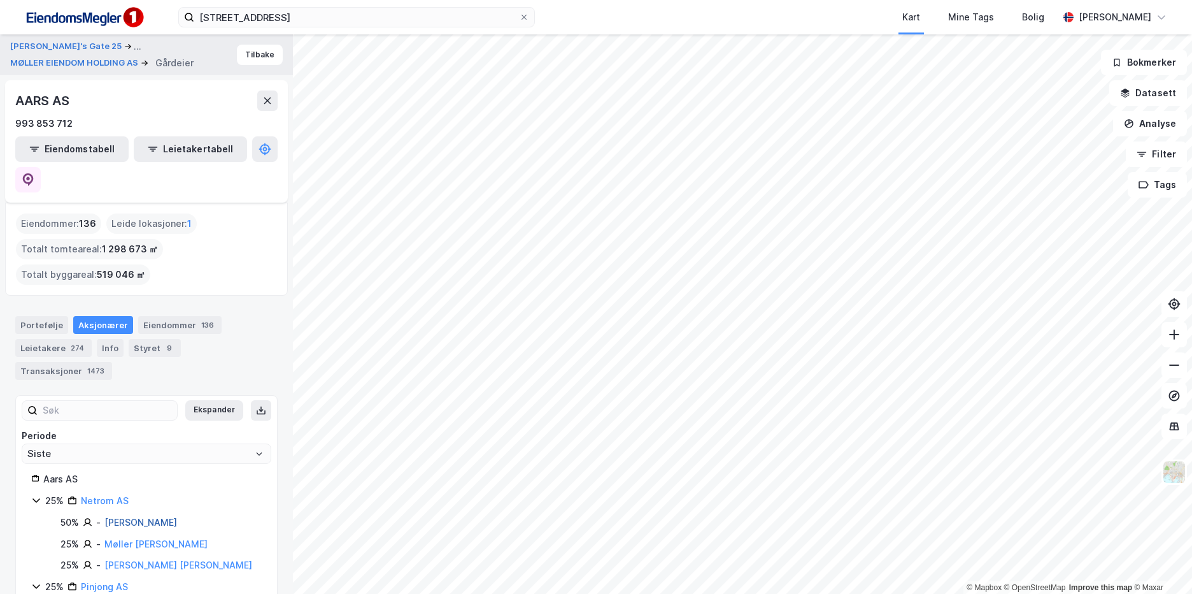
click at [171, 517] on link "[PERSON_NAME]" at bounding box center [140, 522] width 73 height 11
click at [162, 538] on link "Møller [PERSON_NAME]" at bounding box center [155, 543] width 103 height 11
click at [158, 559] on link "[PERSON_NAME] [PERSON_NAME]" at bounding box center [178, 564] width 148 height 11
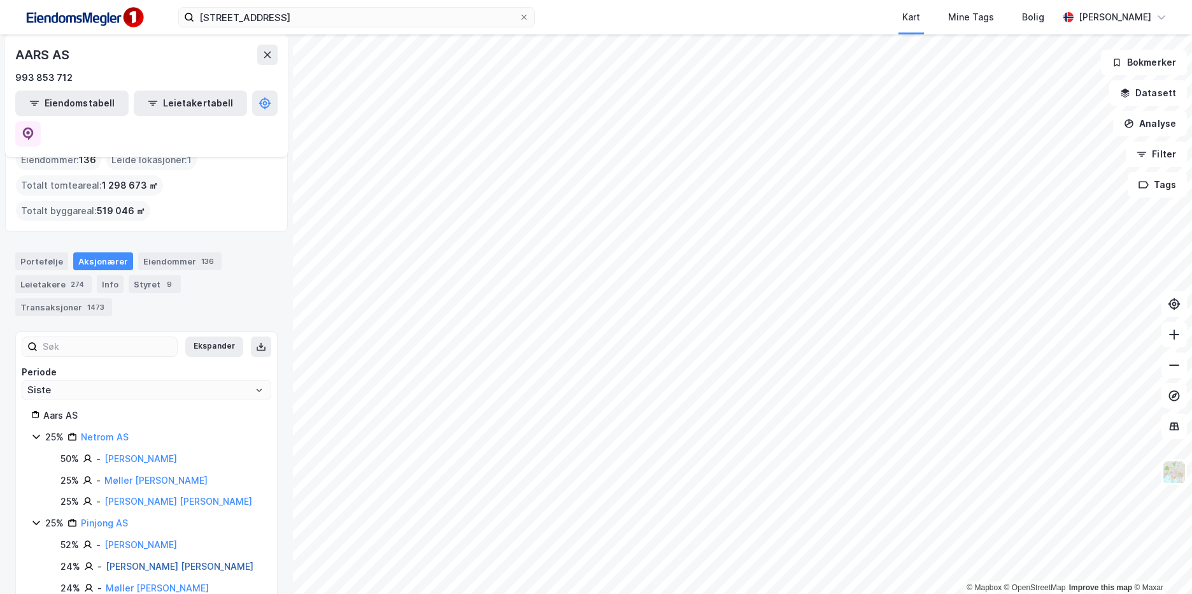
click at [169, 560] on link "[PERSON_NAME] [PERSON_NAME]" at bounding box center [180, 565] width 148 height 11
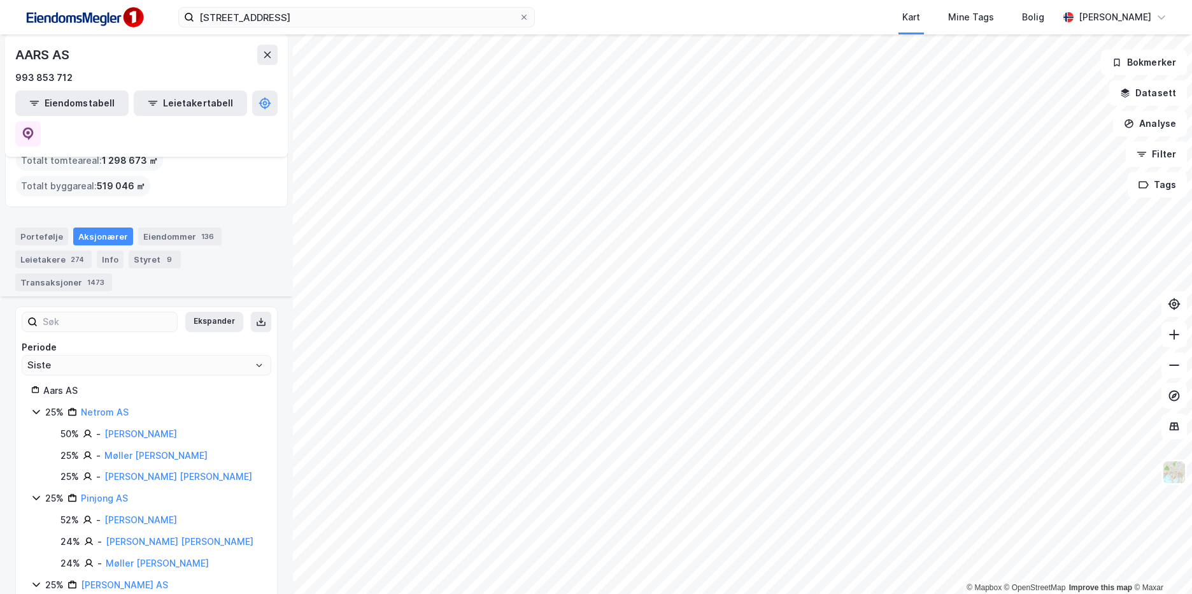
scroll to position [191, 0]
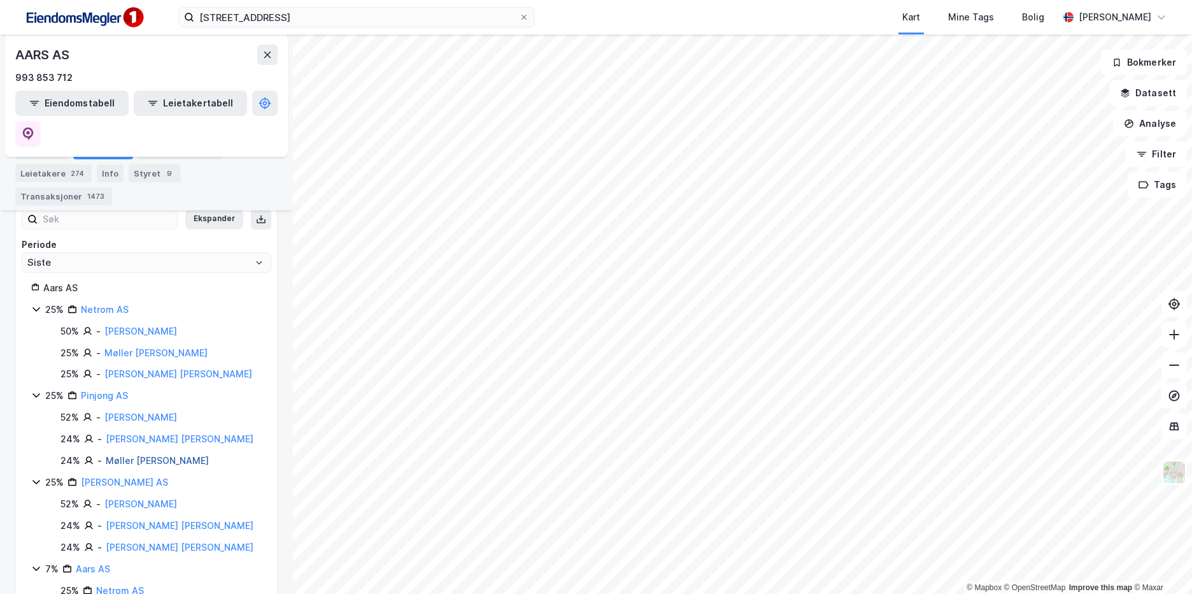
click at [158, 455] on link "Møller [PERSON_NAME]" at bounding box center [157, 460] width 103 height 11
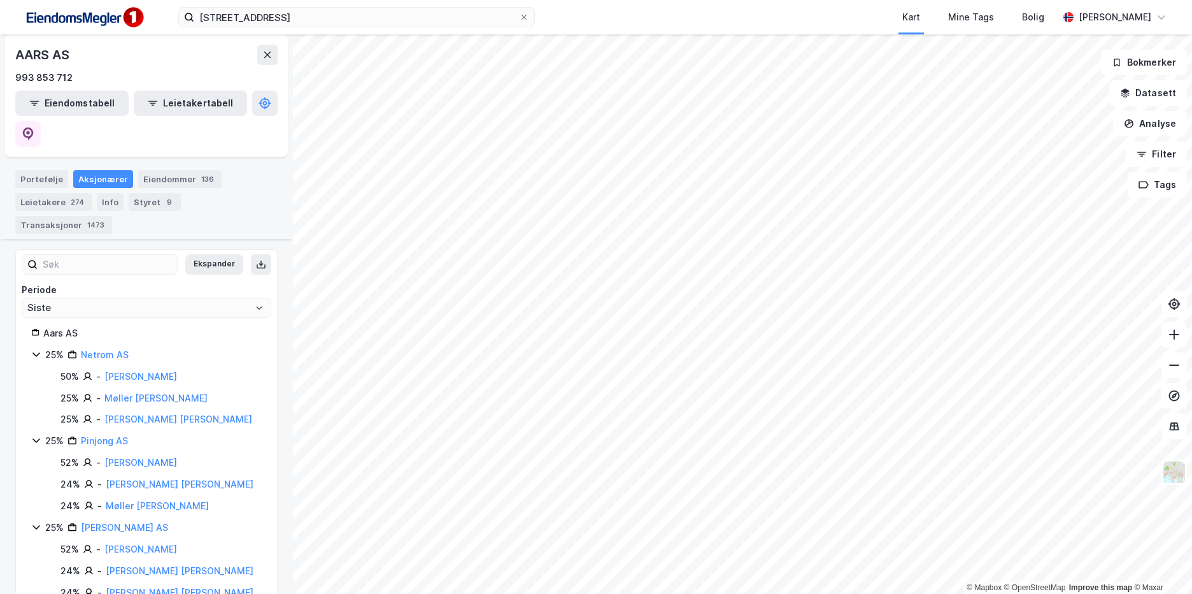
scroll to position [191, 0]
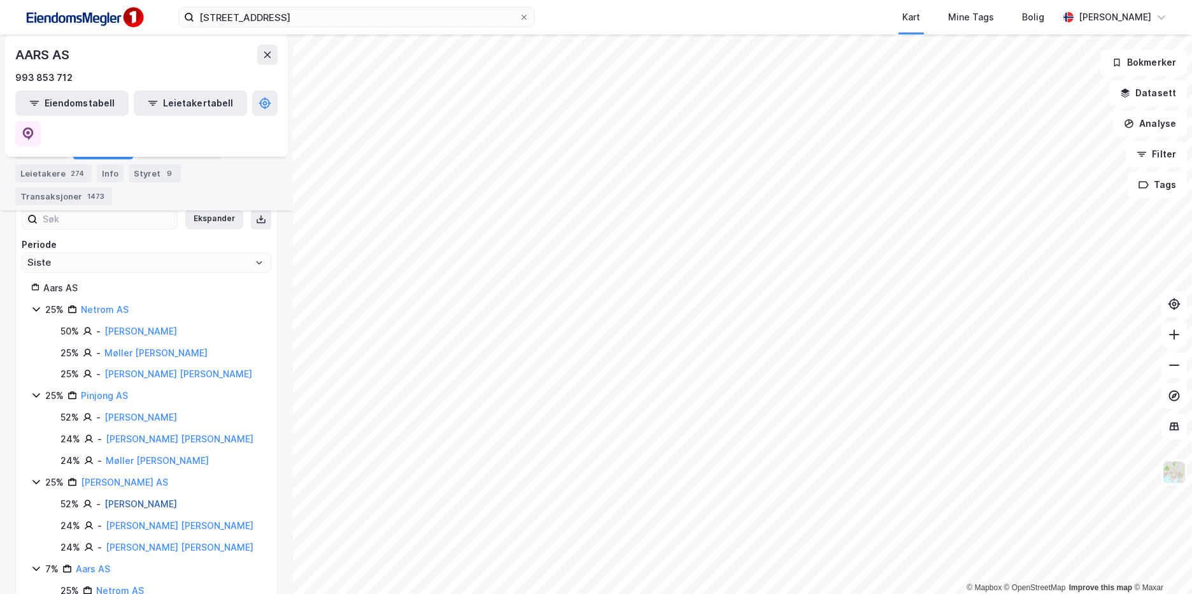
click at [167, 498] on link "[PERSON_NAME]" at bounding box center [140, 503] width 73 height 11
click at [175, 518] on div "[PERSON_NAME] [PERSON_NAME]" at bounding box center [180, 525] width 148 height 15
click at [174, 520] on link "[PERSON_NAME] [PERSON_NAME]" at bounding box center [180, 525] width 148 height 11
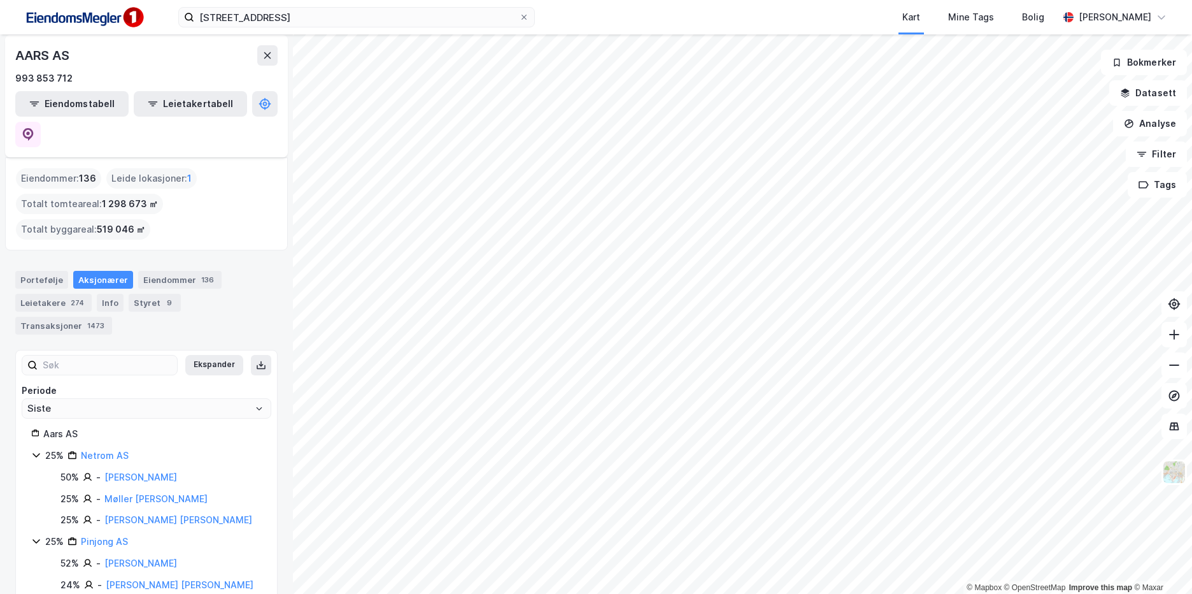
scroll to position [30, 0]
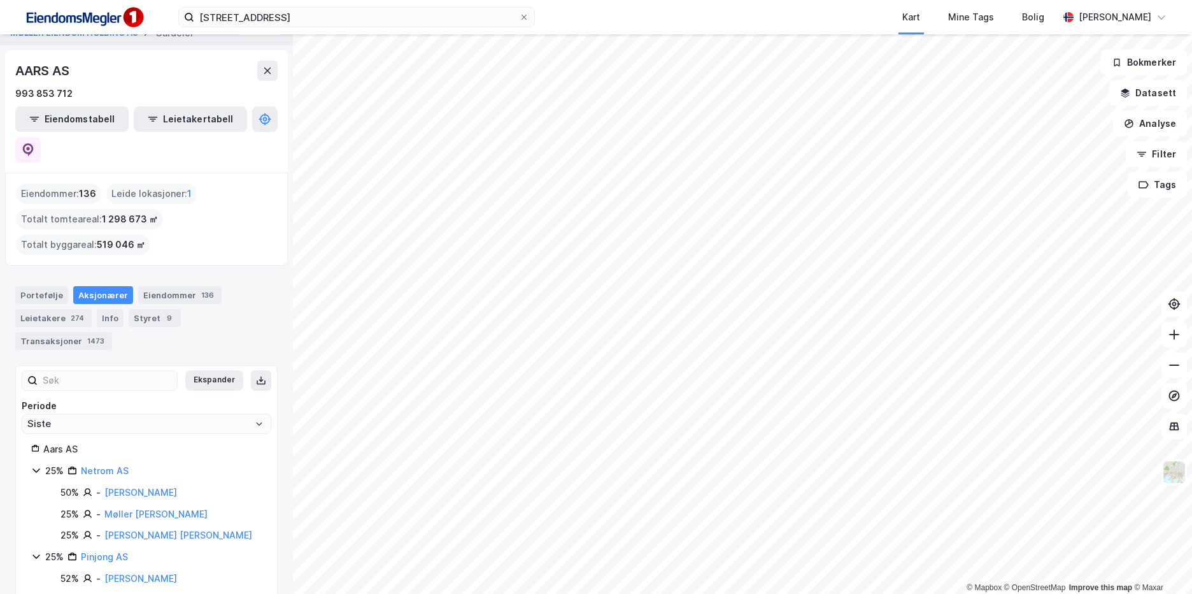
click at [66, 10] on img at bounding box center [83, 17] width 127 height 29
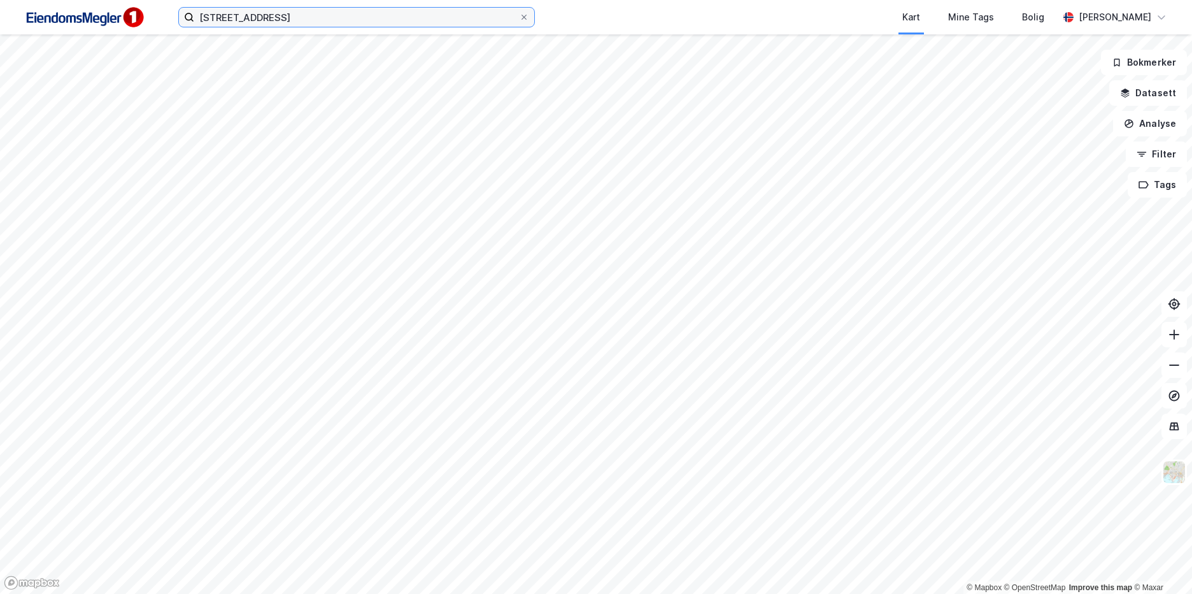
click at [318, 15] on input "[STREET_ADDRESS]" at bounding box center [356, 17] width 325 height 19
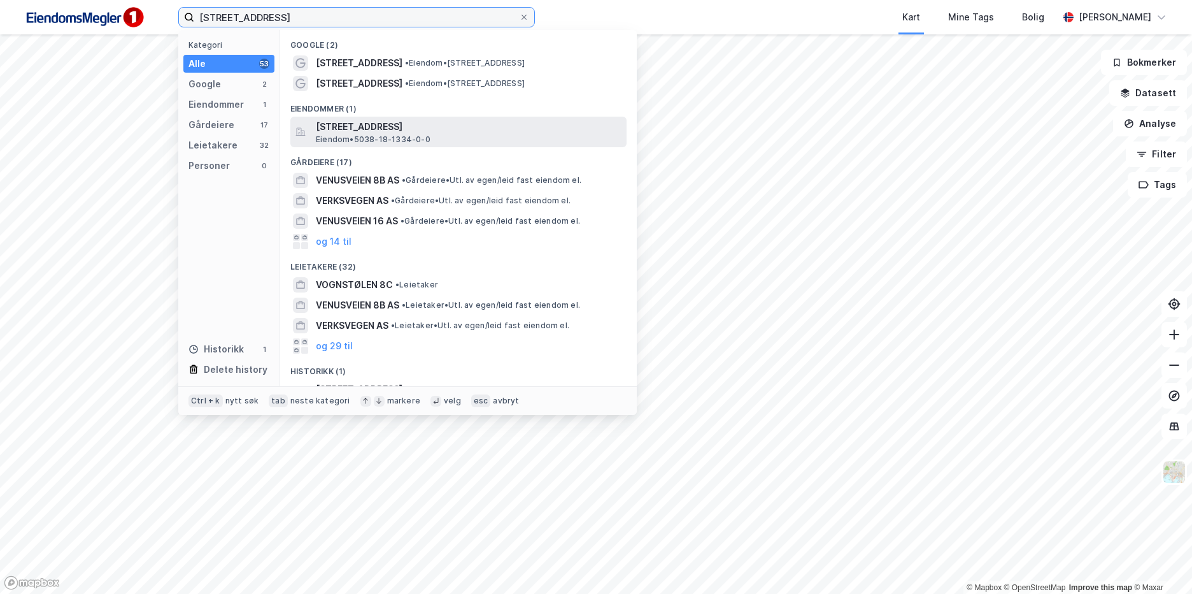
type input "[STREET_ADDRESS]"
click at [460, 126] on span "[STREET_ADDRESS]" at bounding box center [469, 126] width 306 height 15
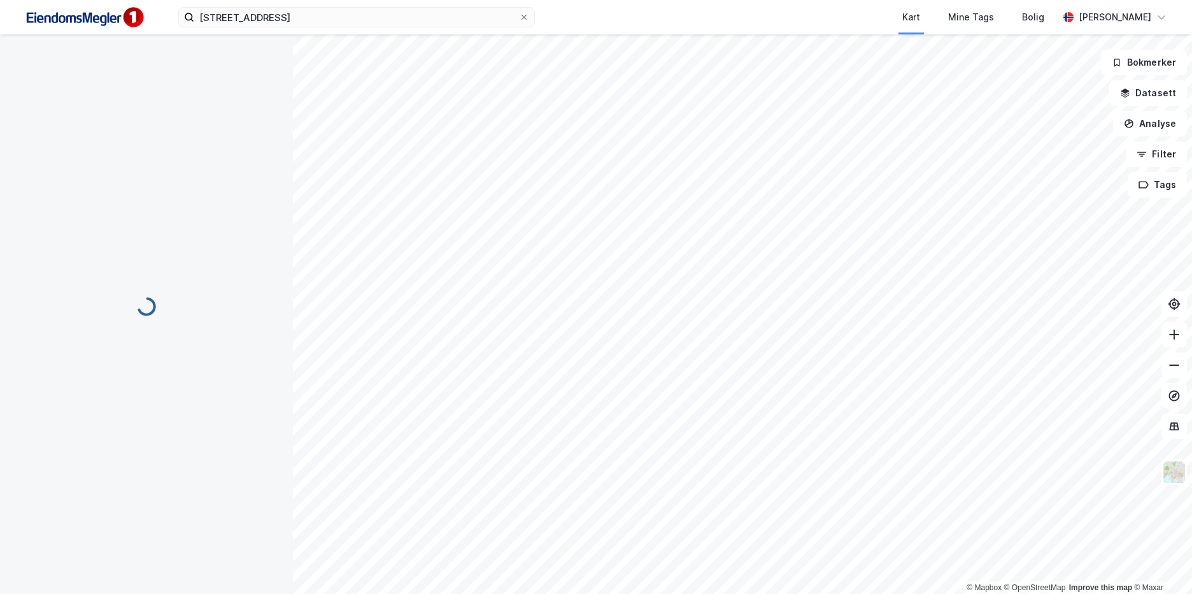
scroll to position [27, 0]
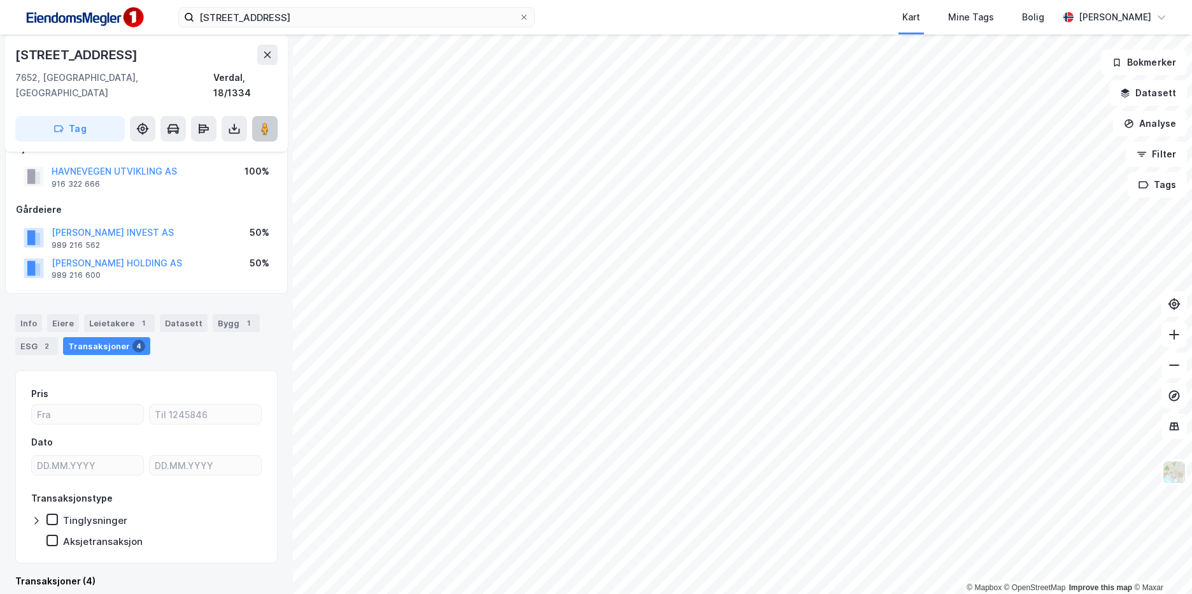
click at [264, 122] on image at bounding box center [265, 128] width 8 height 13
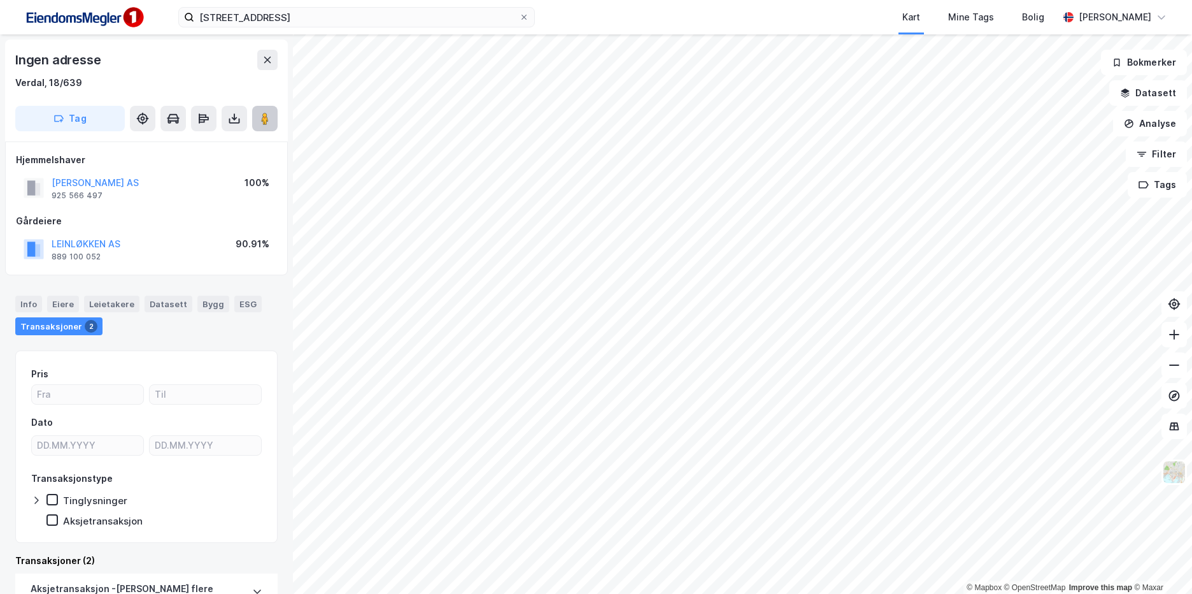
click at [255, 118] on button at bounding box center [264, 118] width 25 height 25
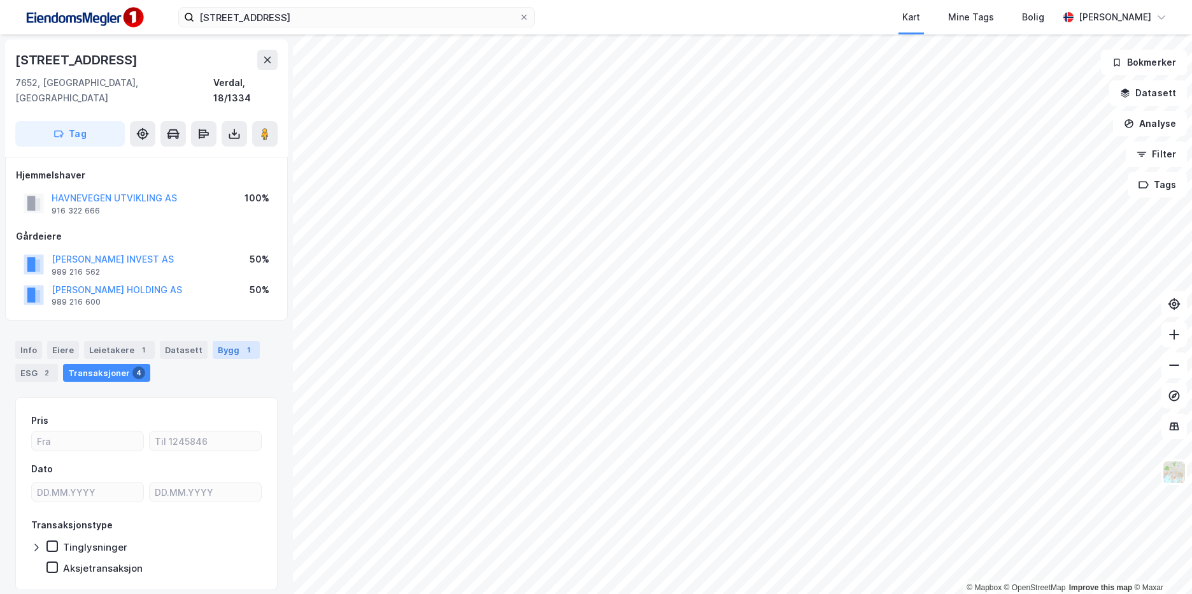
click at [229, 341] on div "Bygg 1" at bounding box center [236, 350] width 47 height 18
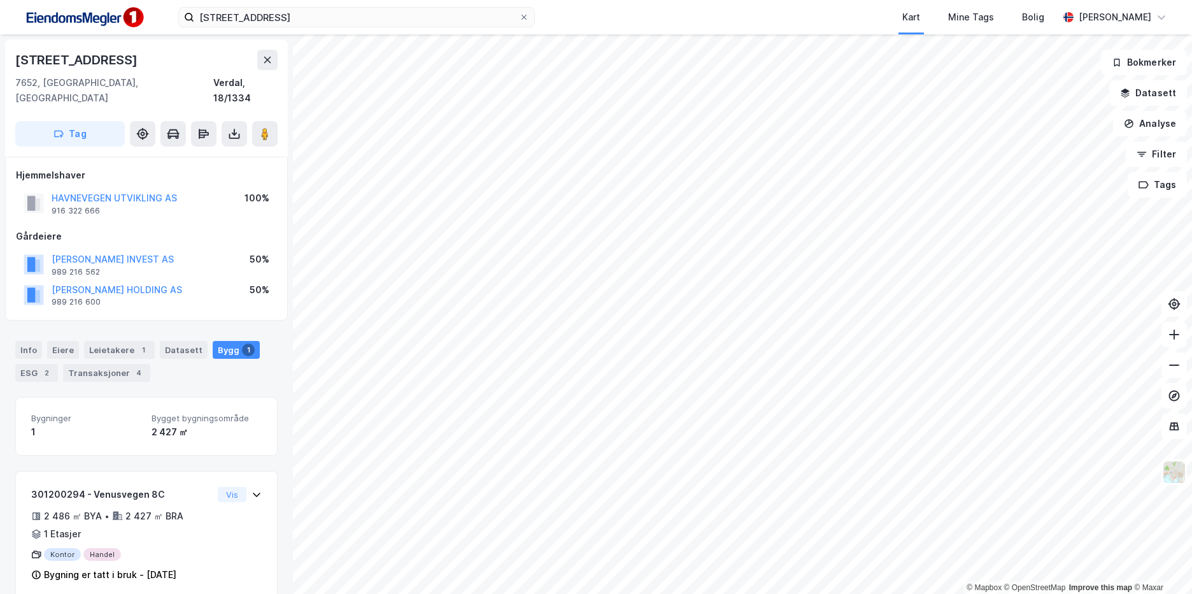
scroll to position [4, 0]
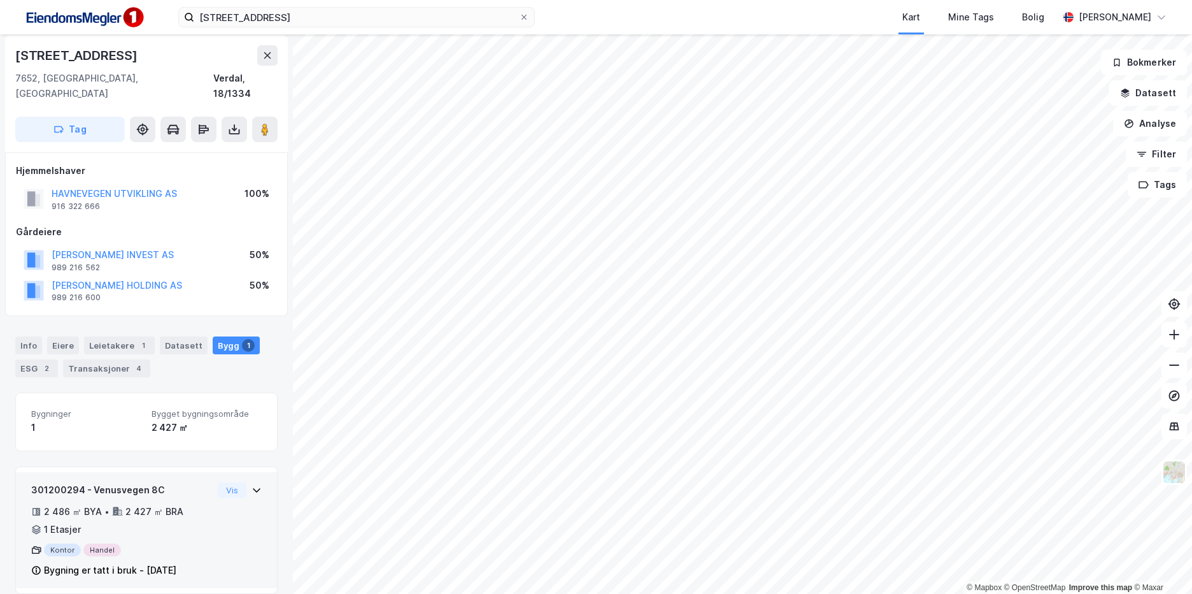
click at [245, 503] on div "301200294 - Venusvegen 8C 2 486 ㎡ BYA • 2 427 ㎡ BRA • 1 Etasjer Kontor Handel B…" at bounding box center [146, 535] width 231 height 106
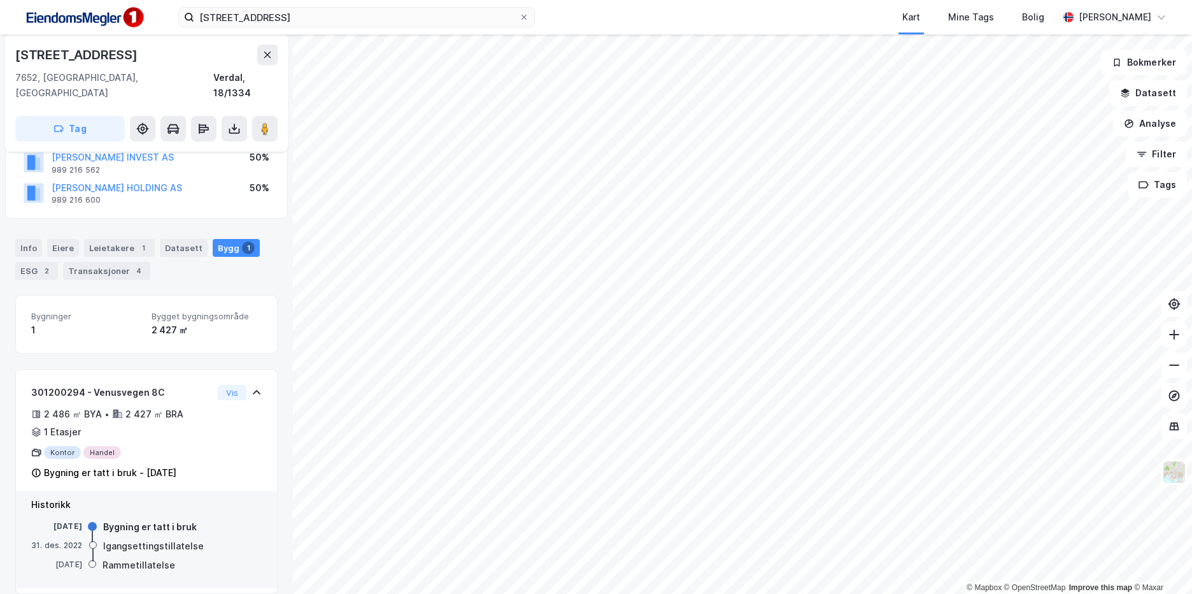
scroll to position [0, 0]
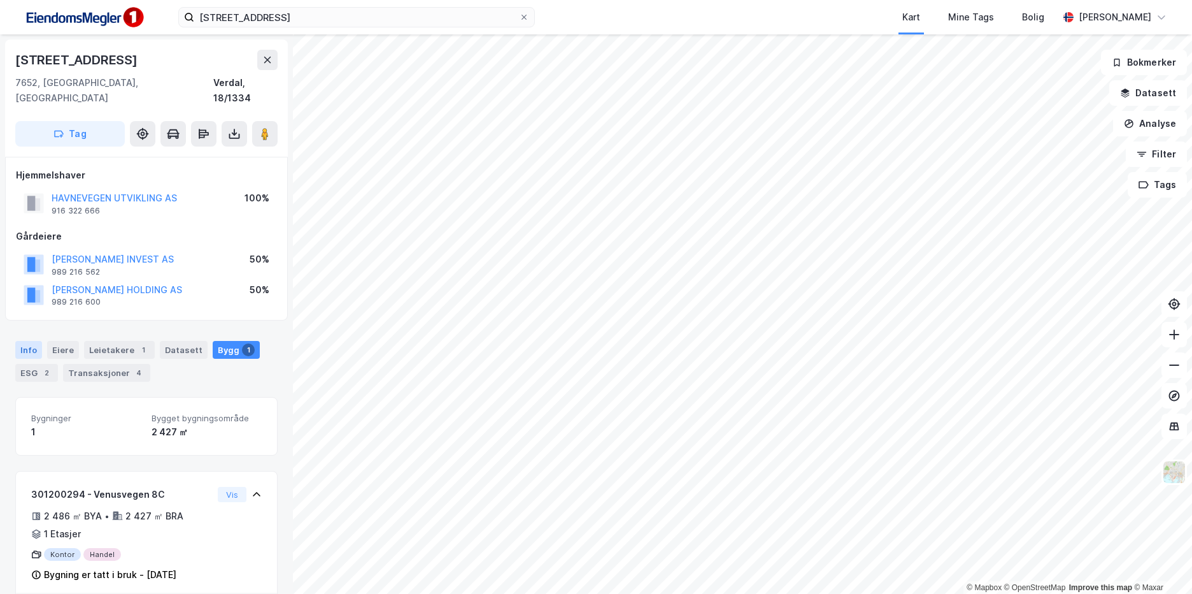
click at [32, 341] on div "Info" at bounding box center [28, 350] width 27 height 18
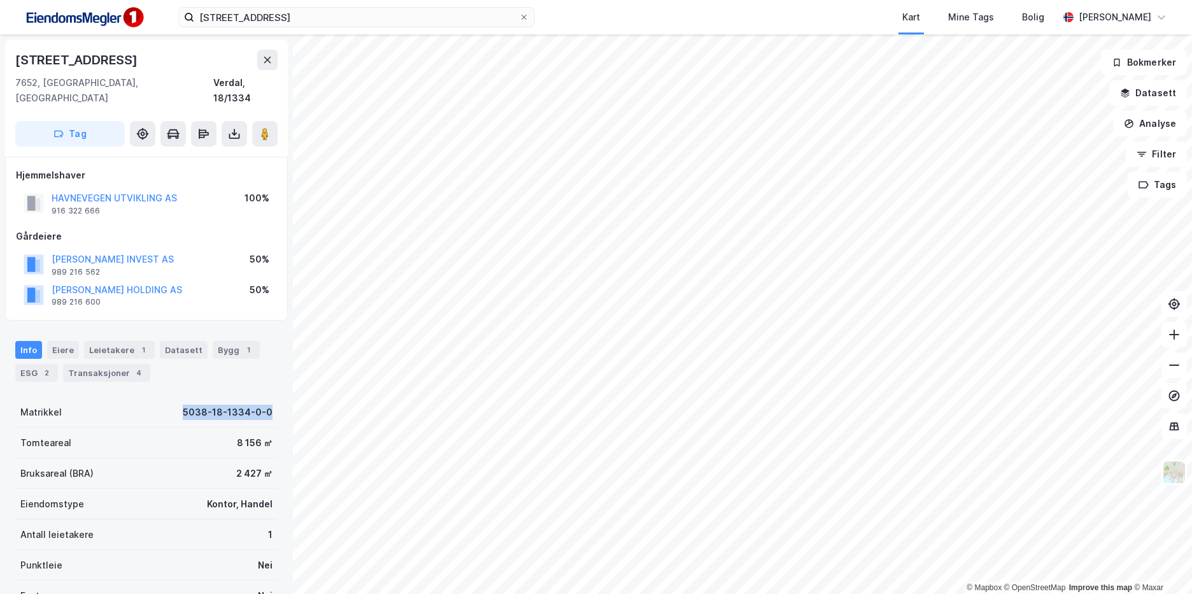
drag, startPoint x: 193, startPoint y: 393, endPoint x: 278, endPoint y: 400, distance: 85.0
click at [278, 400] on div "Venusvegen 8c 7652, [GEOGRAPHIC_DATA], [GEOGRAPHIC_DATA] Verdal, 18/1334 Tag Hj…" at bounding box center [146, 313] width 293 height 559
copy div "5038-18-1334-0-0"
click at [199, 494] on div "Eiendomstype Kontor, Handel" at bounding box center [146, 503] width 262 height 31
click at [231, 341] on div "Bygg 1" at bounding box center [236, 350] width 47 height 18
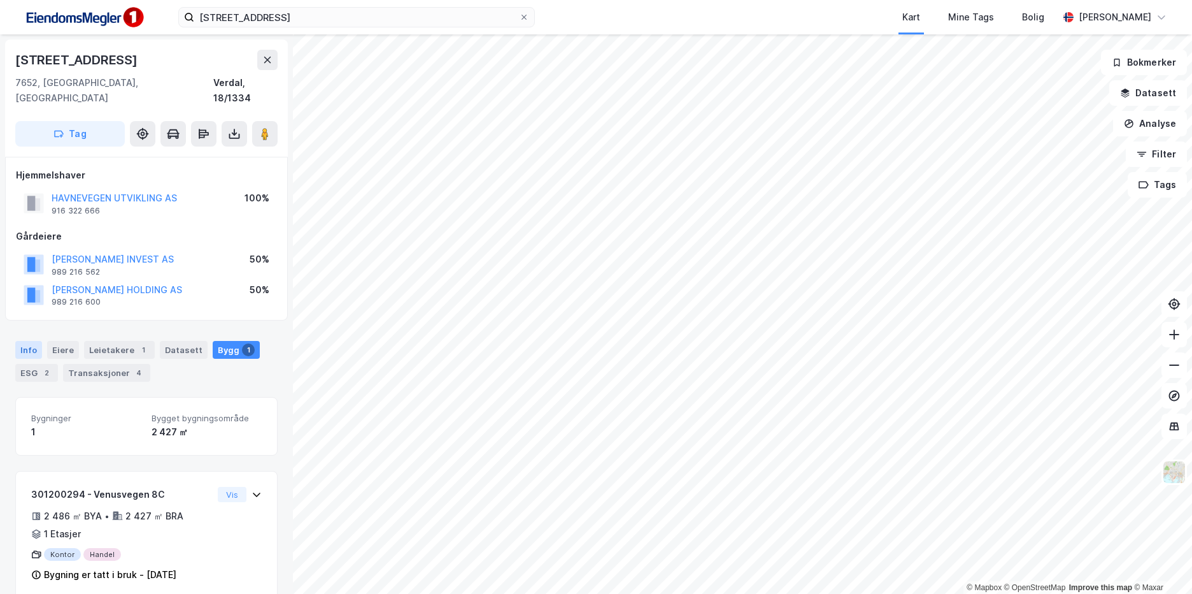
click at [36, 341] on div "Info" at bounding box center [28, 350] width 27 height 18
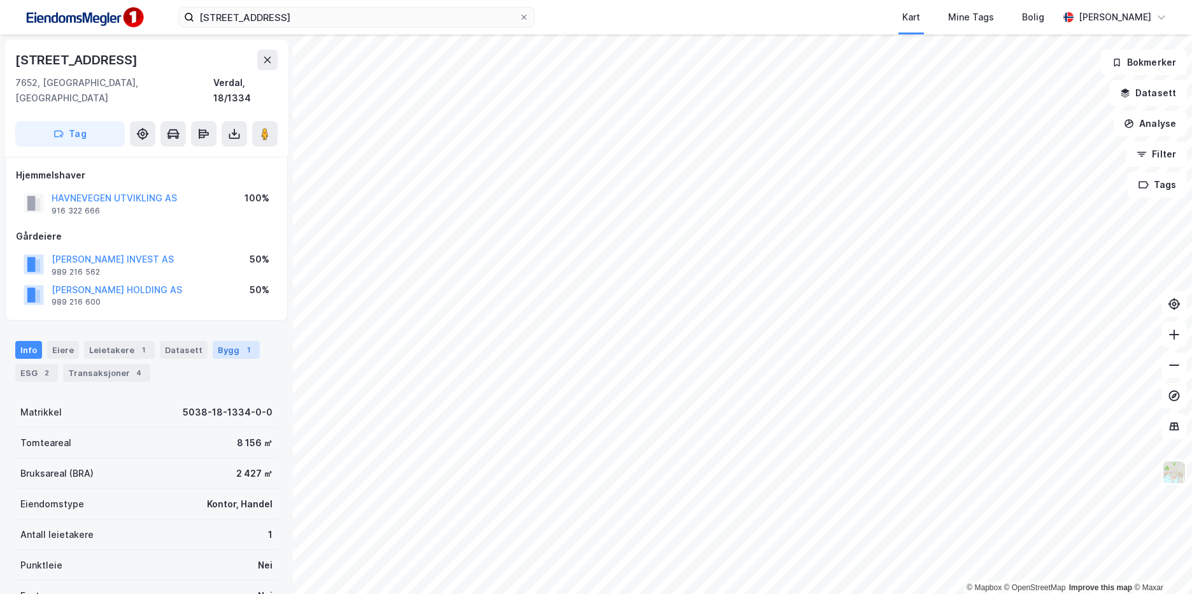
click at [246, 341] on div "Bygg 1" at bounding box center [236, 350] width 47 height 18
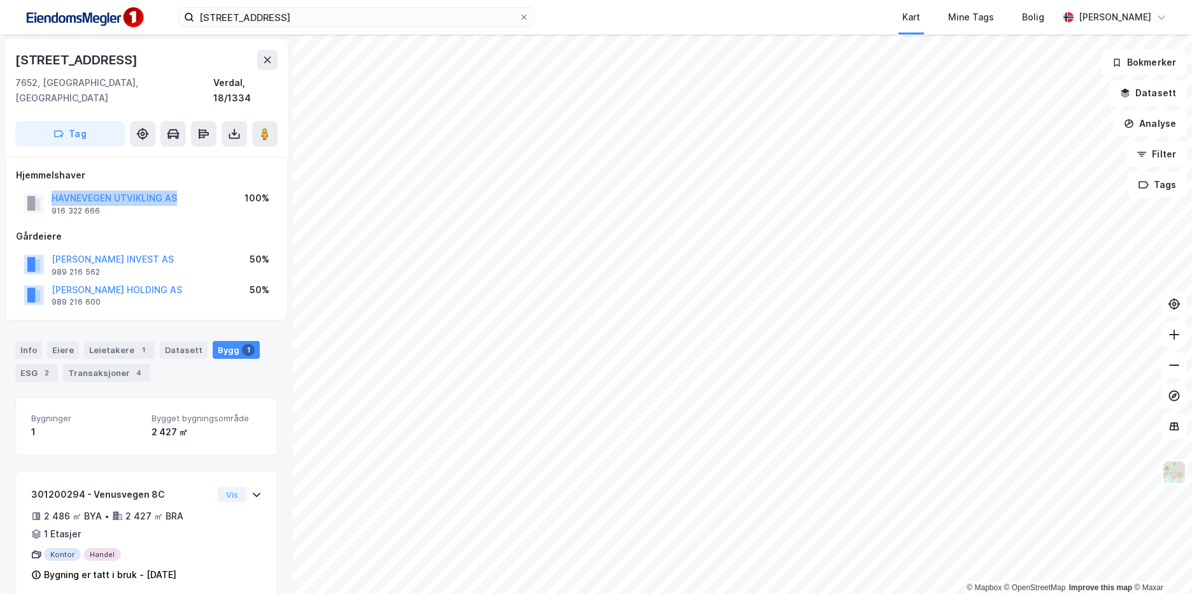
drag, startPoint x: 139, startPoint y: 189, endPoint x: 50, endPoint y: 180, distance: 89.6
click at [50, 188] on div "HAVNEVEGEN UTVIKLING AS 916 322 666 100%" at bounding box center [146, 203] width 261 height 31
copy button "HAVNEVEGEN UTVIKLING AS"
click at [180, 229] on div "Gårdeiere" at bounding box center [146, 236] width 261 height 15
click at [0, 0] on button "HAVNEVEGEN UTVIKLING AS" at bounding box center [0, 0] width 0 height 0
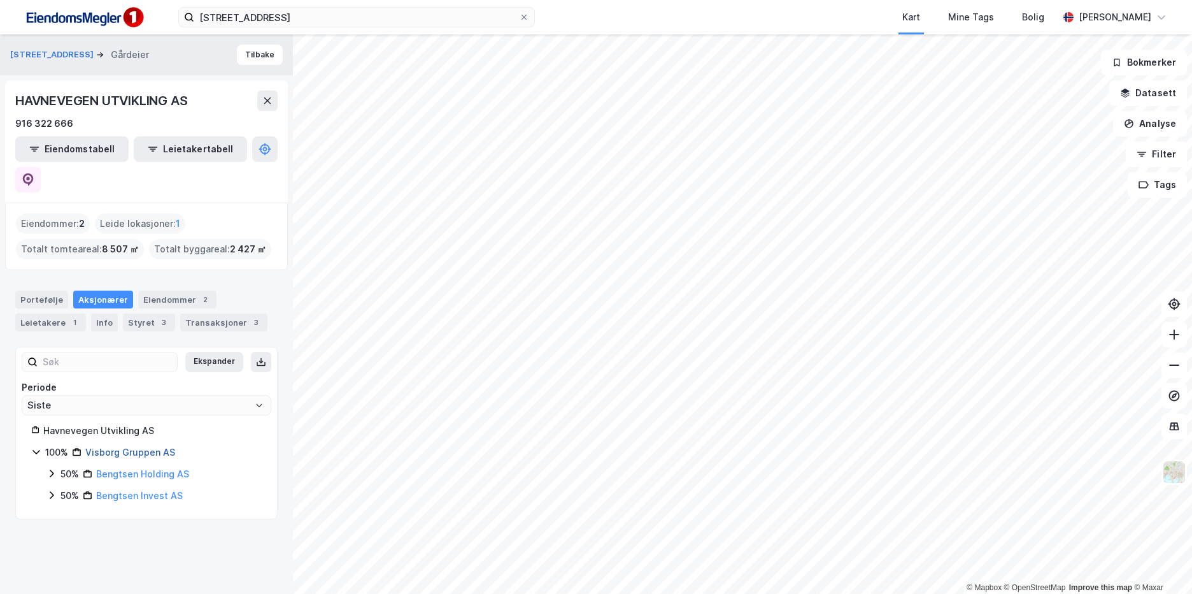
click at [157, 446] on link "Visborg Gruppen AS" at bounding box center [130, 451] width 90 height 11
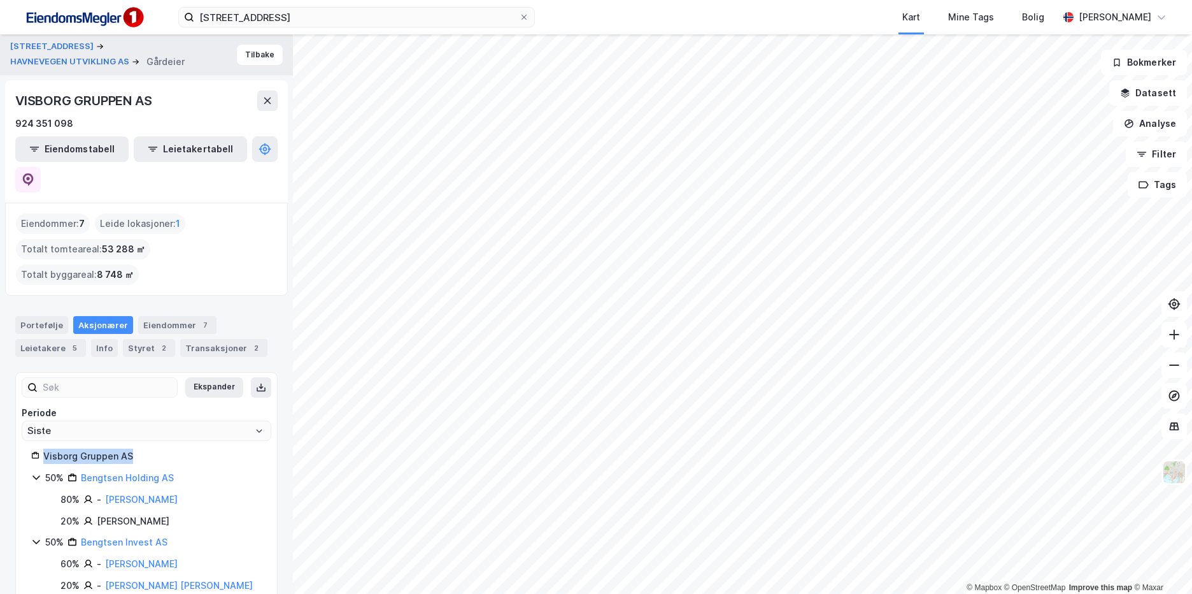
drag, startPoint x: 151, startPoint y: 399, endPoint x: 44, endPoint y: 401, distance: 107.0
click at [44, 448] on div "Visborg Gruppen AS" at bounding box center [152, 455] width 218 height 15
copy div "Visborg Gruppen AS"
click at [169, 494] on link "[PERSON_NAME]" at bounding box center [141, 499] width 73 height 11
click at [158, 536] on link "Bengtsen Invest AS" at bounding box center [124, 541] width 87 height 11
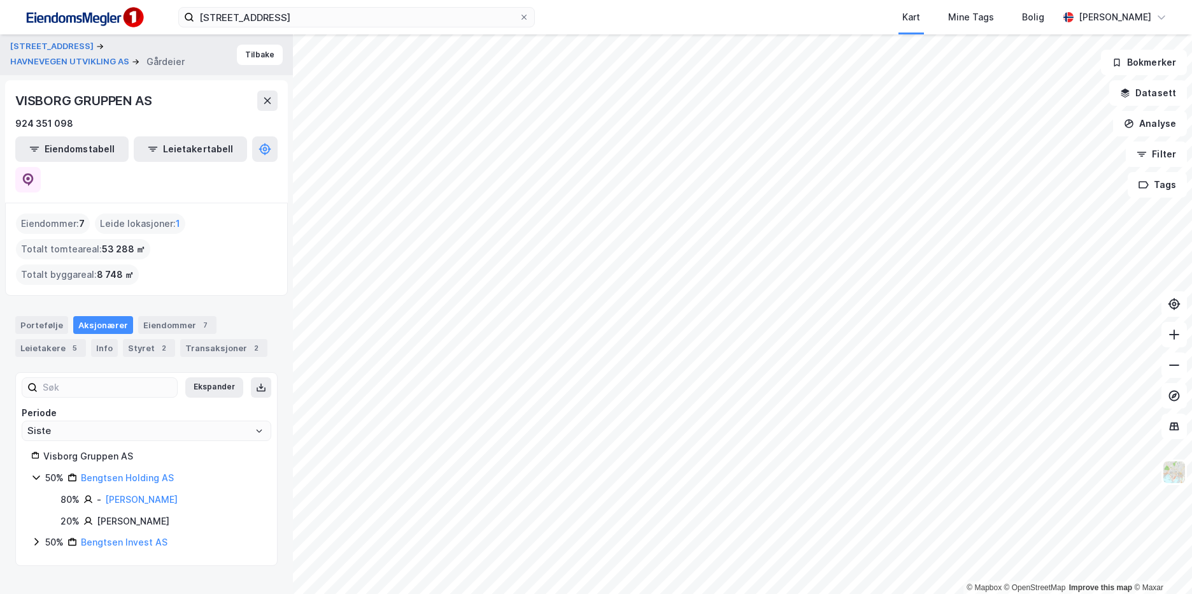
click at [169, 513] on div "[PERSON_NAME]" at bounding box center [133, 520] width 73 height 15
click at [148, 536] on link "Bengtsen Invest AS" at bounding box center [124, 541] width 87 height 11
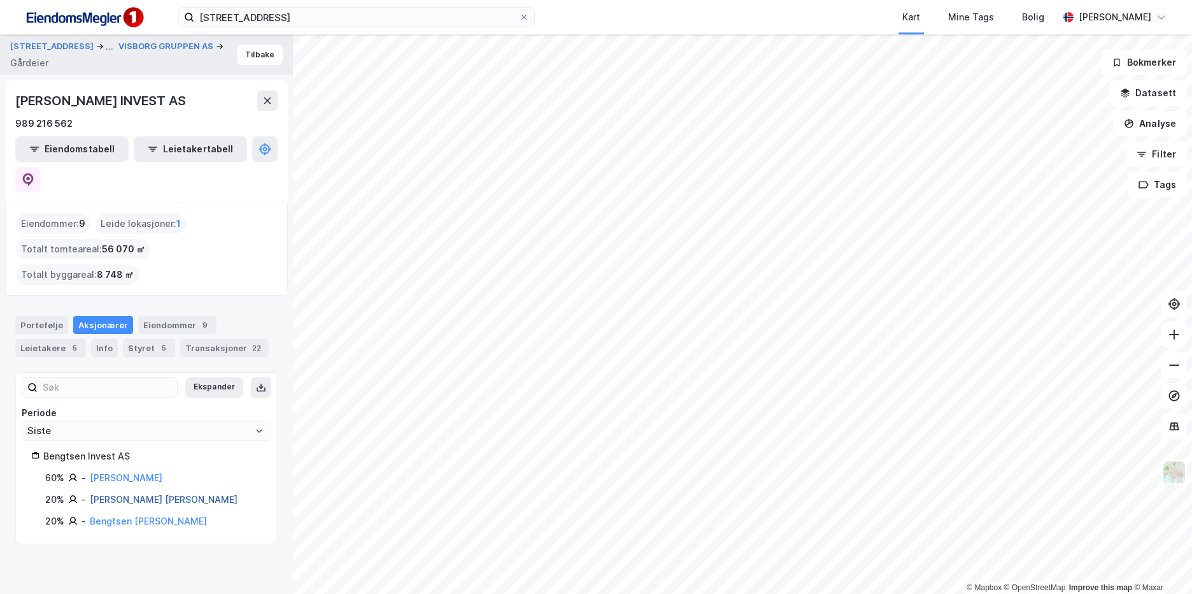
click at [168, 494] on link "[PERSON_NAME] [PERSON_NAME]" at bounding box center [164, 499] width 148 height 11
click at [152, 472] on link "[PERSON_NAME]" at bounding box center [126, 477] width 73 height 11
click at [129, 515] on link "Bengtsen [PERSON_NAME]" at bounding box center [148, 520] width 117 height 11
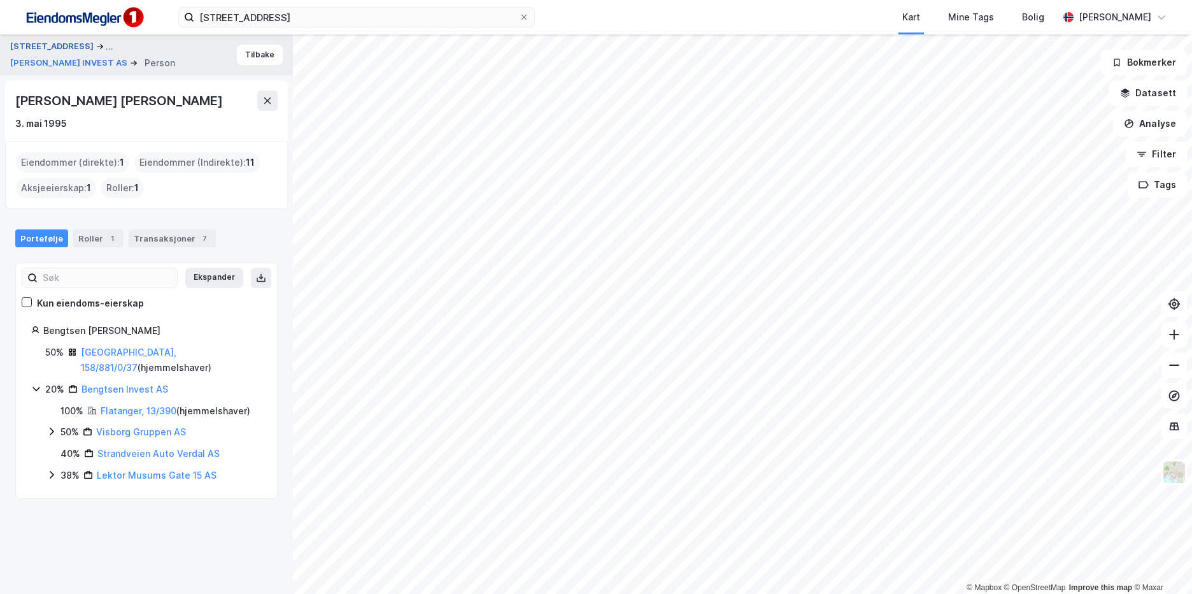
click at [59, 50] on button "[STREET_ADDRESS]" at bounding box center [53, 46] width 86 height 15
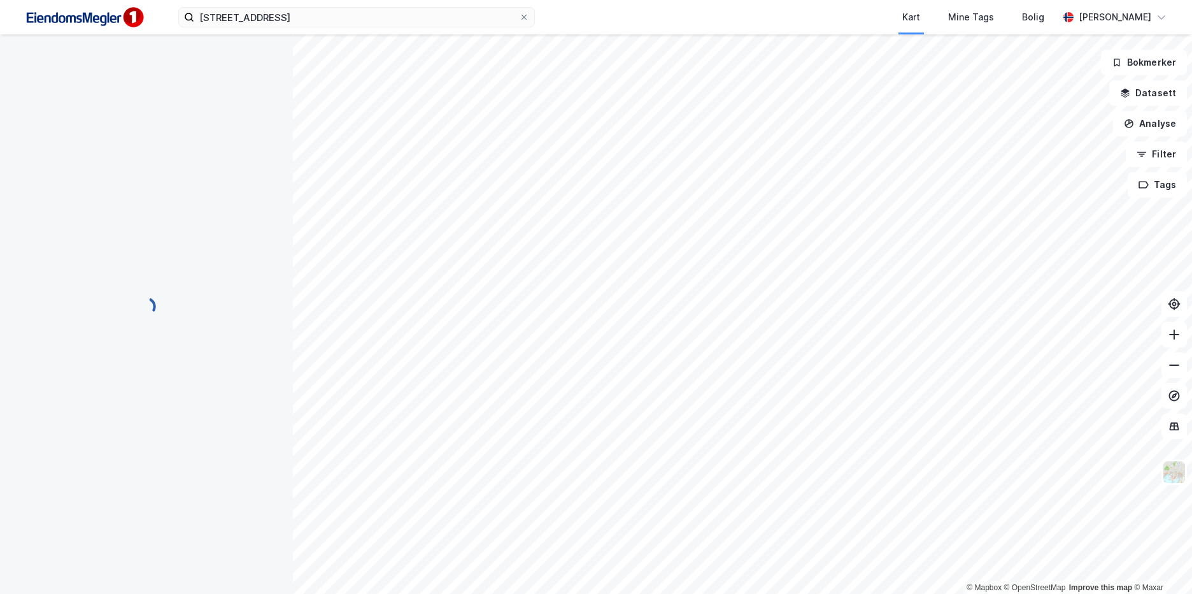
scroll to position [1, 0]
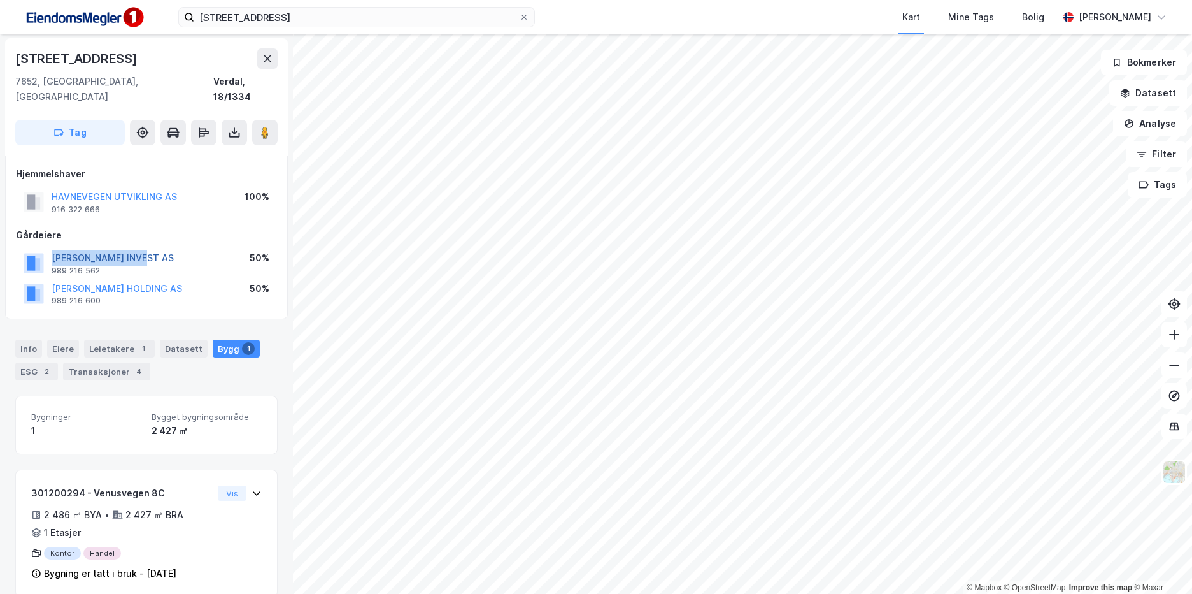
drag, startPoint x: 100, startPoint y: 245, endPoint x: 54, endPoint y: 246, distance: 45.9
click at [54, 248] on div "[PERSON_NAME] INVEST AS 989 216 562 50%" at bounding box center [146, 263] width 261 height 31
drag, startPoint x: 181, startPoint y: 274, endPoint x: 49, endPoint y: 277, distance: 131.9
click at [49, 278] on div "[PERSON_NAME] HOLDING AS 989 216 600 50%" at bounding box center [146, 293] width 261 height 31
copy button "[PERSON_NAME] HOLDING AS"
